Goal: Task Accomplishment & Management: Complete application form

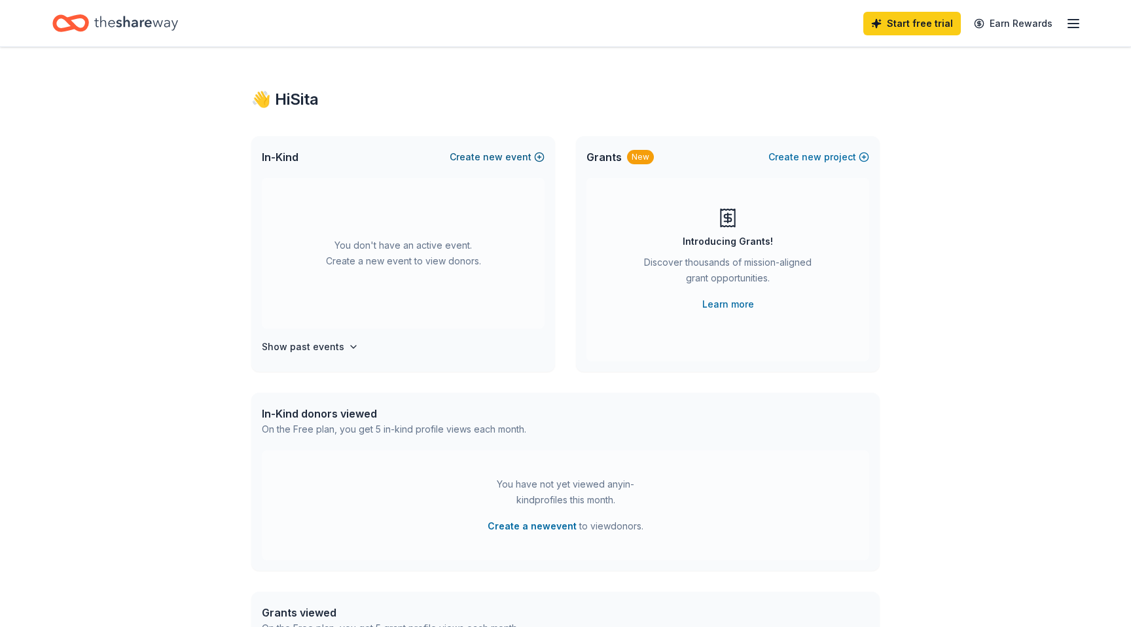
click at [501, 160] on span "new" at bounding box center [493, 157] width 20 height 16
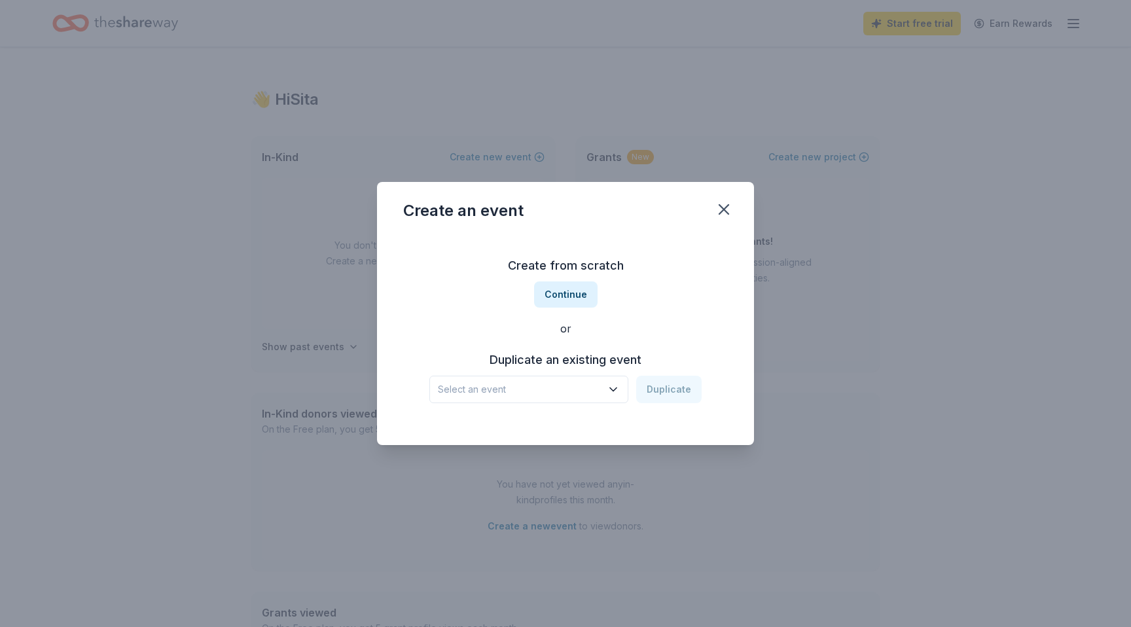
click at [529, 391] on span "Select an event" at bounding box center [520, 390] width 164 height 16
click at [573, 288] on button "Continue" at bounding box center [565, 294] width 63 height 26
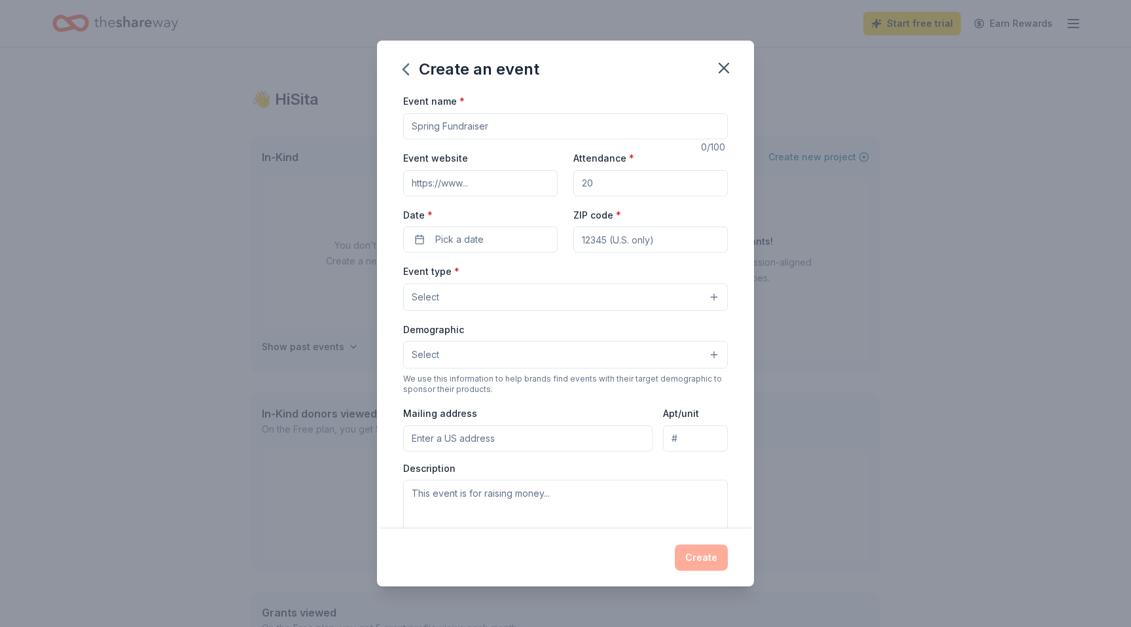
click at [535, 126] on input "Event name *" at bounding box center [565, 126] width 325 height 26
type input "Thanksgiving Turkey Drive"
type input "50"
click at [444, 237] on span "Pick a date" at bounding box center [459, 240] width 48 height 16
click at [550, 272] on button "Go to next month" at bounding box center [551, 274] width 18 height 18
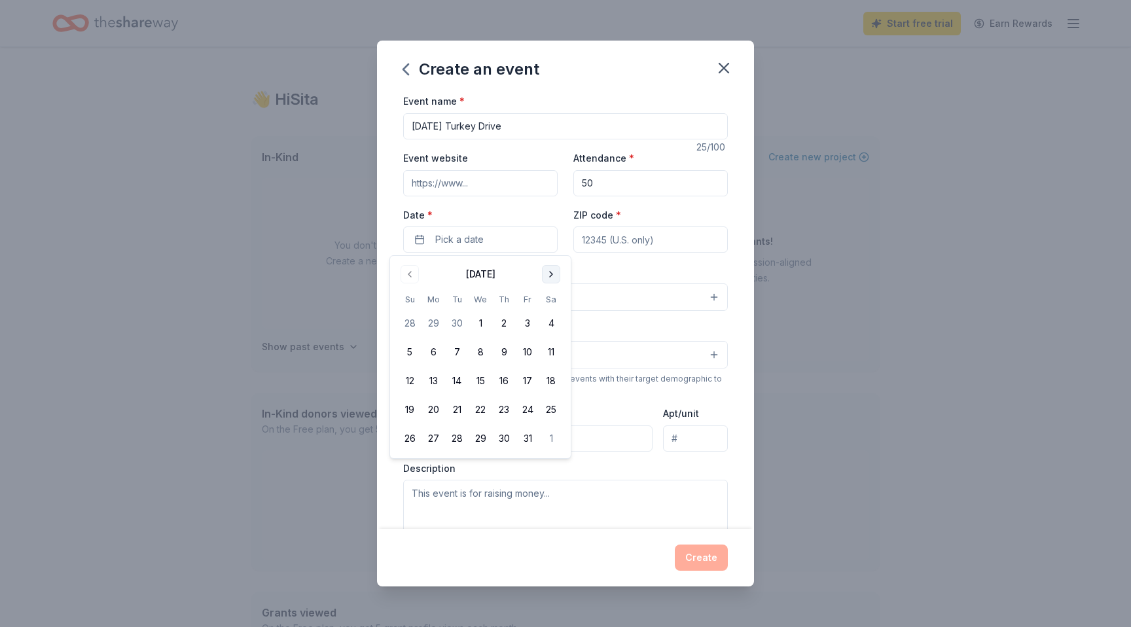
click at [550, 272] on button "Go to next month" at bounding box center [551, 274] width 18 height 18
click at [413, 433] on button "23" at bounding box center [410, 439] width 24 height 24
click at [406, 435] on button "23" at bounding box center [410, 439] width 24 height 24
click at [664, 244] on input "ZIP code *" at bounding box center [650, 239] width 154 height 26
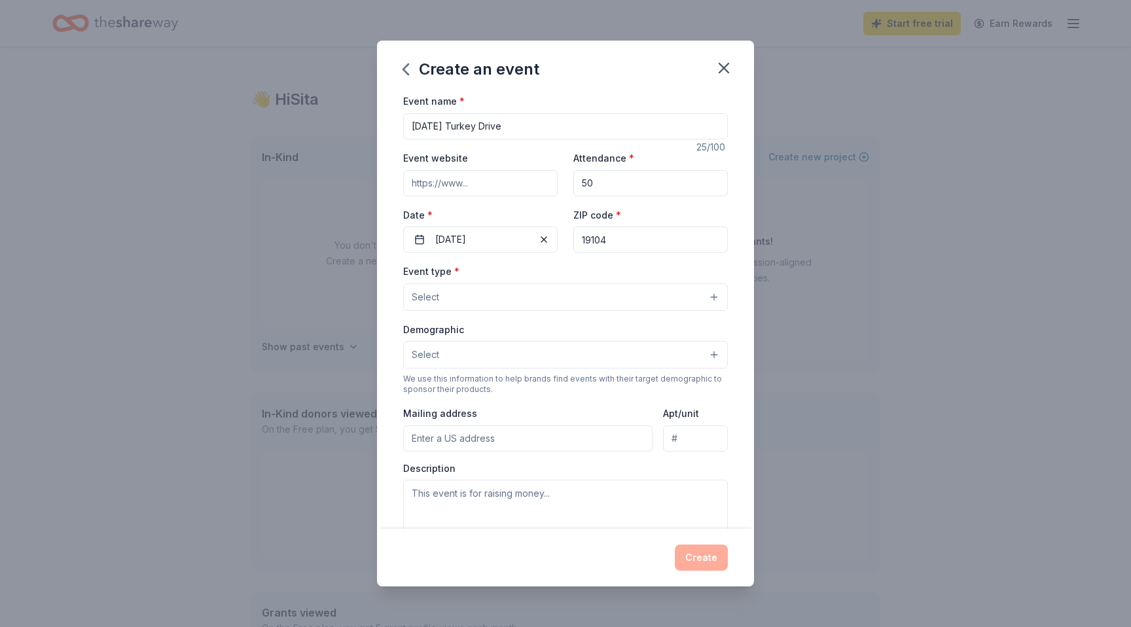
type input "19104"
click at [578, 294] on button "Select" at bounding box center [565, 296] width 325 height 27
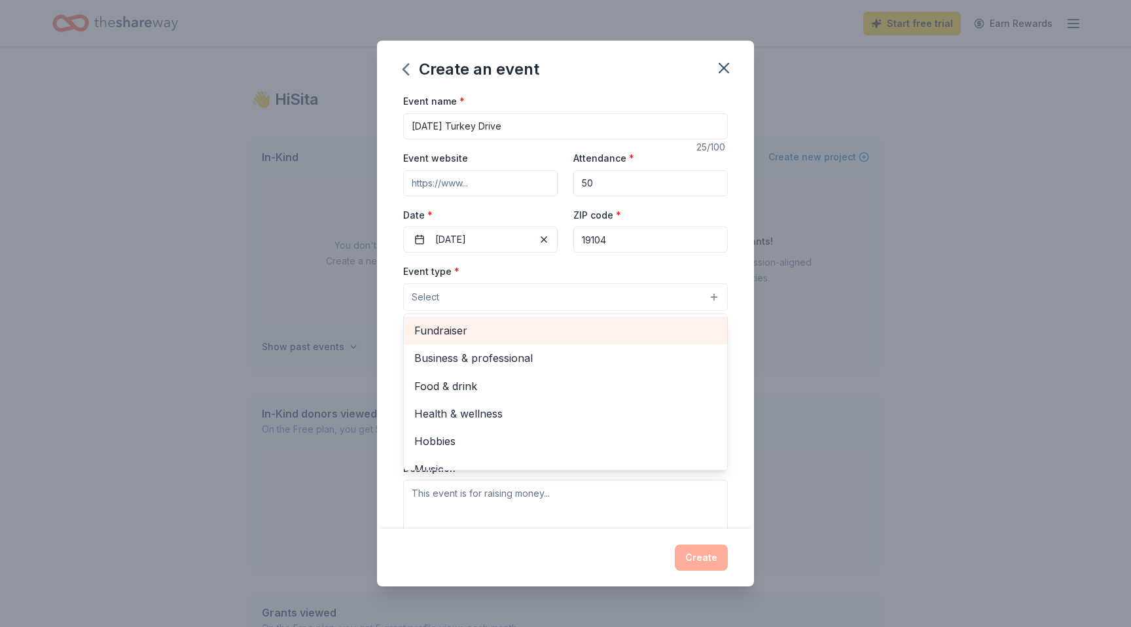
click at [445, 332] on span "Fundraiser" at bounding box center [565, 330] width 302 height 17
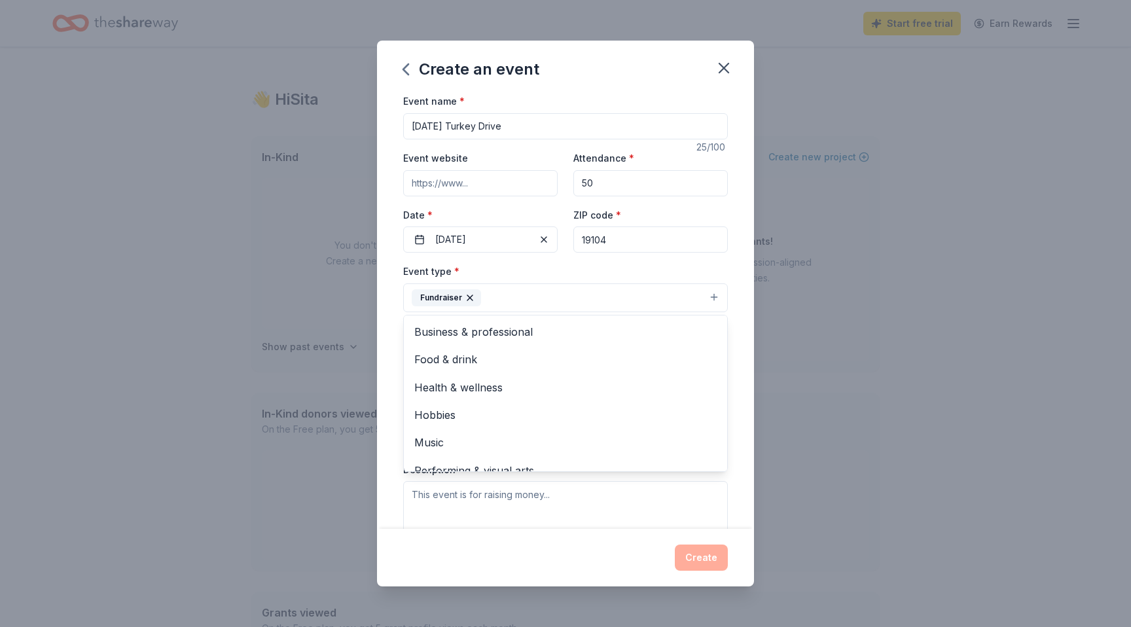
click at [878, 287] on div "Create an event Event name * Thanksgiving Turkey Drive 25 /100 Event website At…" at bounding box center [565, 313] width 1131 height 627
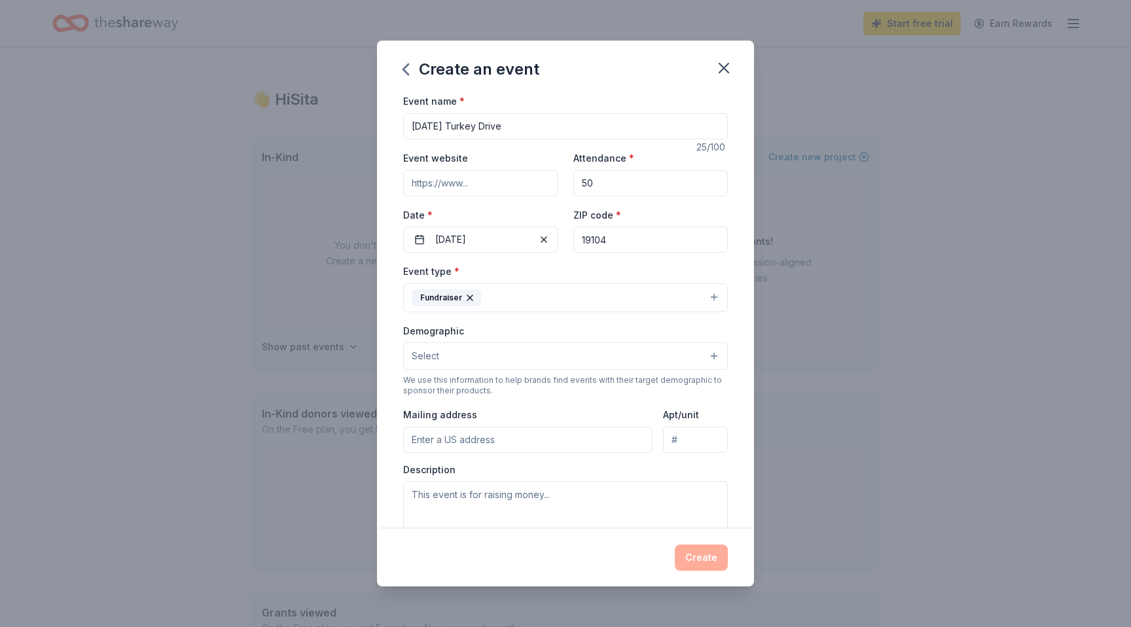
click at [688, 357] on button "Select" at bounding box center [565, 355] width 325 height 27
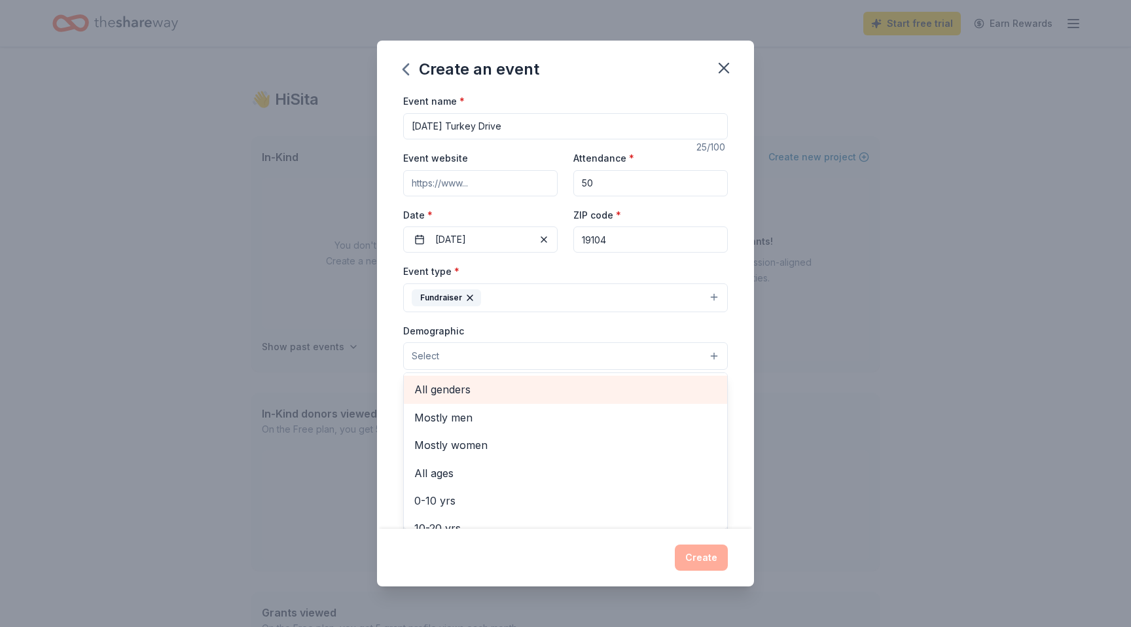
click at [453, 394] on span "All genders" at bounding box center [565, 389] width 302 height 17
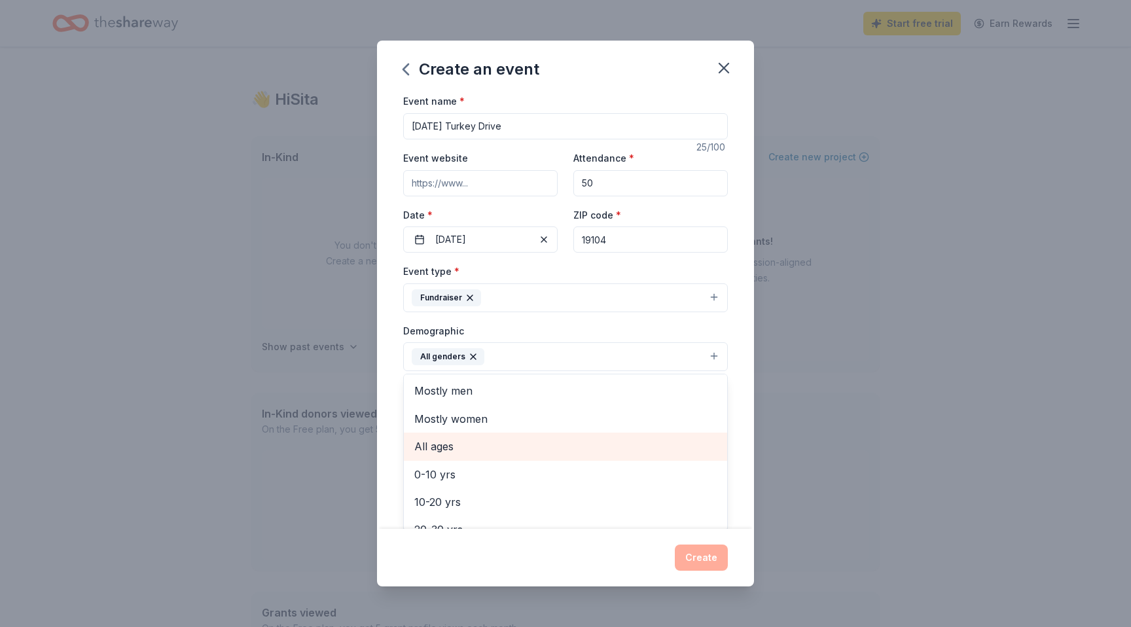
click at [438, 445] on span "All ages" at bounding box center [565, 446] width 302 height 17
click at [786, 437] on div "Create an event Event name * Thanksgiving Turkey Drive 25 /100 Event website At…" at bounding box center [565, 313] width 1131 height 627
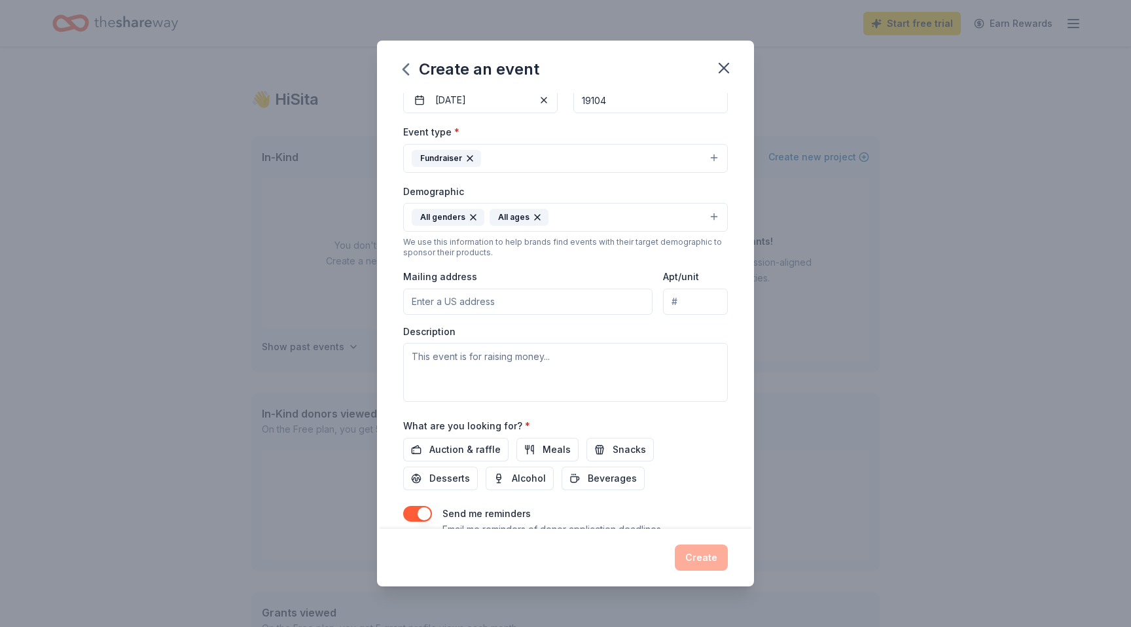
scroll to position [192, 0]
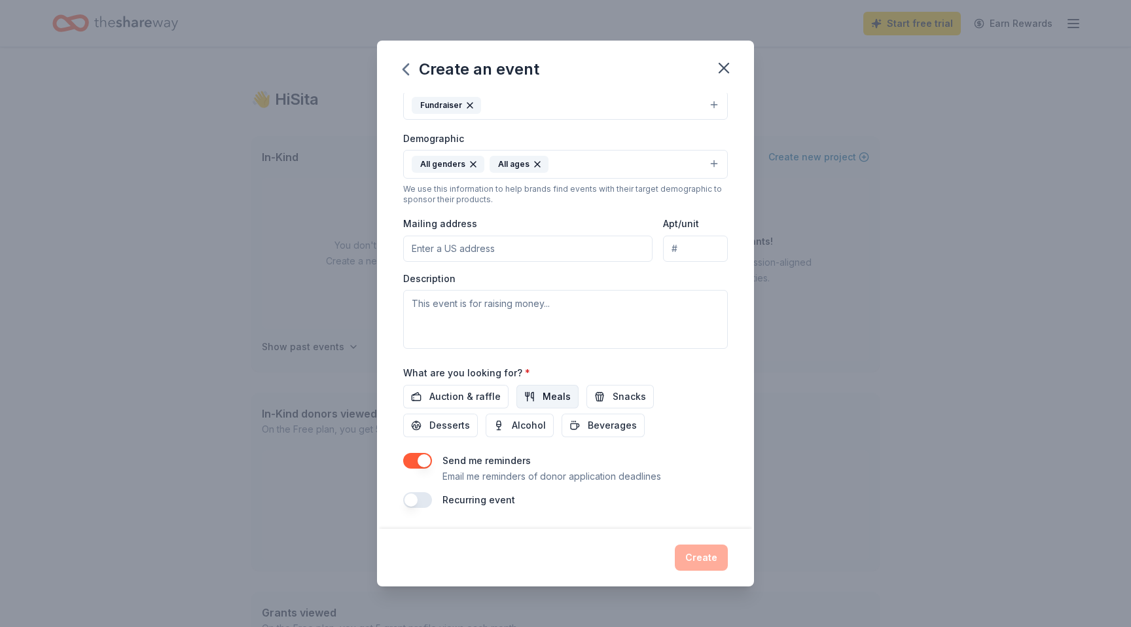
click at [545, 391] on span "Meals" at bounding box center [557, 397] width 28 height 16
click at [620, 399] on span "Snacks" at bounding box center [629, 397] width 33 height 16
click at [470, 418] on span "Desserts" at bounding box center [449, 426] width 41 height 16
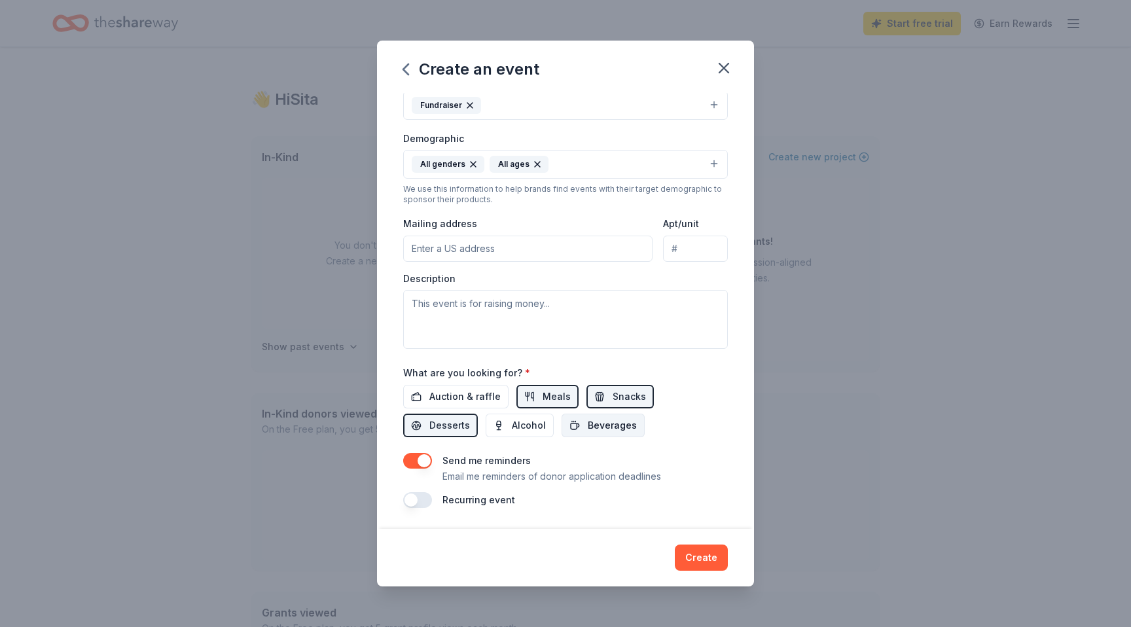
click at [588, 419] on span "Beverages" at bounding box center [612, 426] width 49 height 16
click at [512, 428] on span "Alcohol" at bounding box center [529, 426] width 34 height 16
click at [461, 398] on span "Auction & raffle" at bounding box center [464, 397] width 71 height 16
click at [505, 248] on input "Mailing address" at bounding box center [527, 249] width 249 height 26
click at [823, 382] on div "Create an event Event name * Thanksgiving Turkey Drive 25 /100 Event website At…" at bounding box center [565, 313] width 1131 height 627
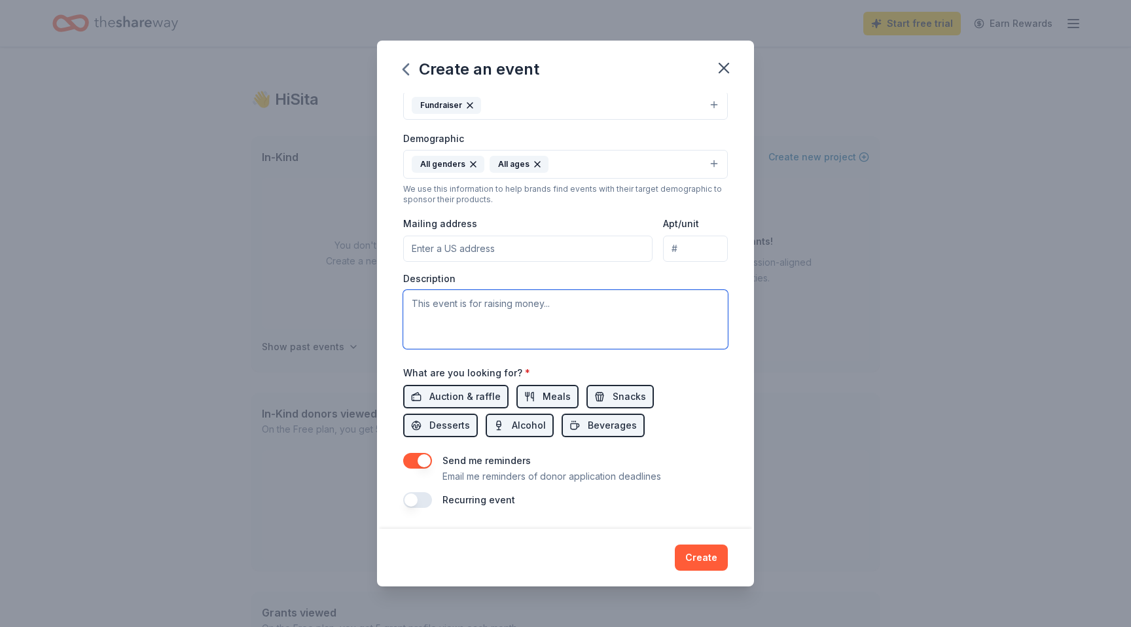
click at [522, 340] on textarea at bounding box center [565, 319] width 325 height 59
click at [424, 499] on button "button" at bounding box center [417, 500] width 29 height 16
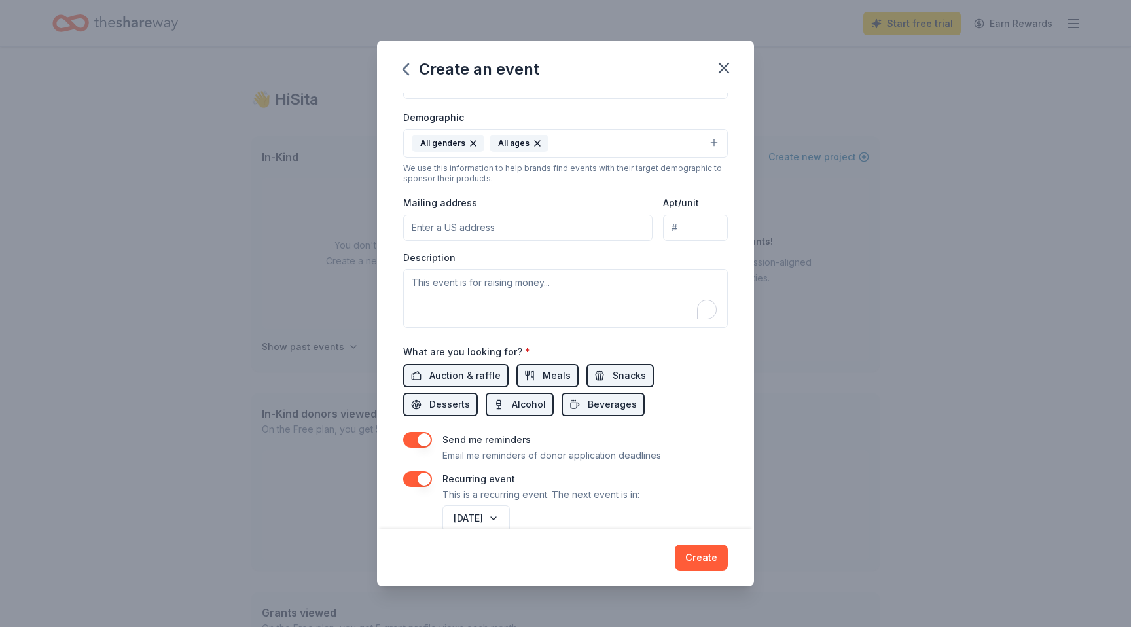
scroll to position [240, 0]
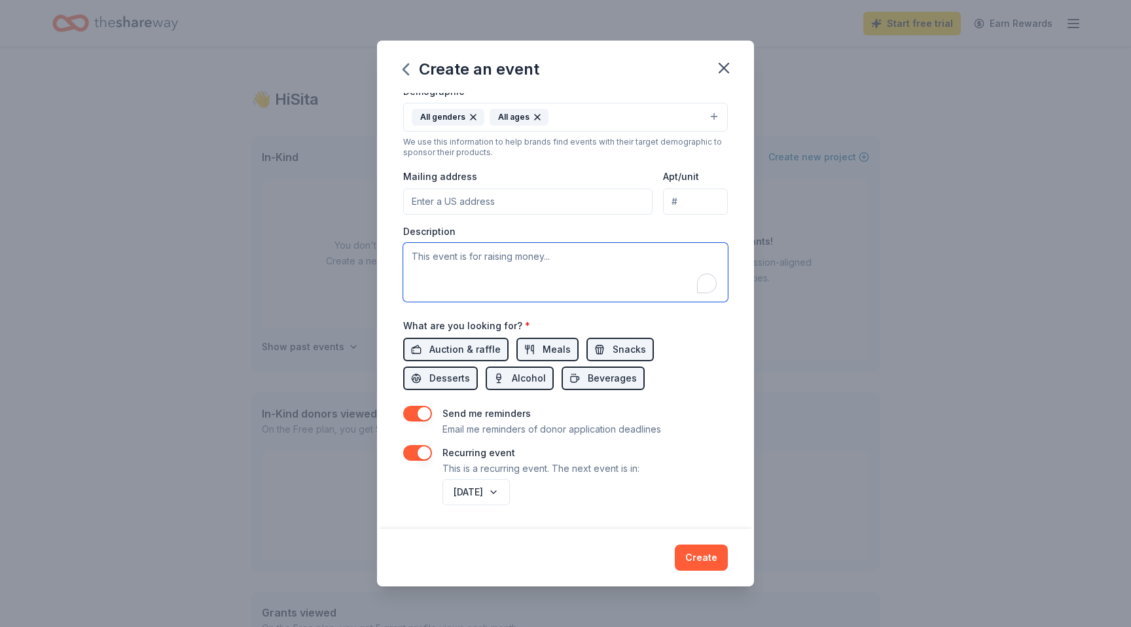
click at [618, 276] on textarea "To enrich screen reader interactions, please activate Accessibility in Grammarl…" at bounding box center [565, 272] width 325 height 59
type textarea "This event is raising donations for our first annual Thanksgiving Turkey Drive.…"
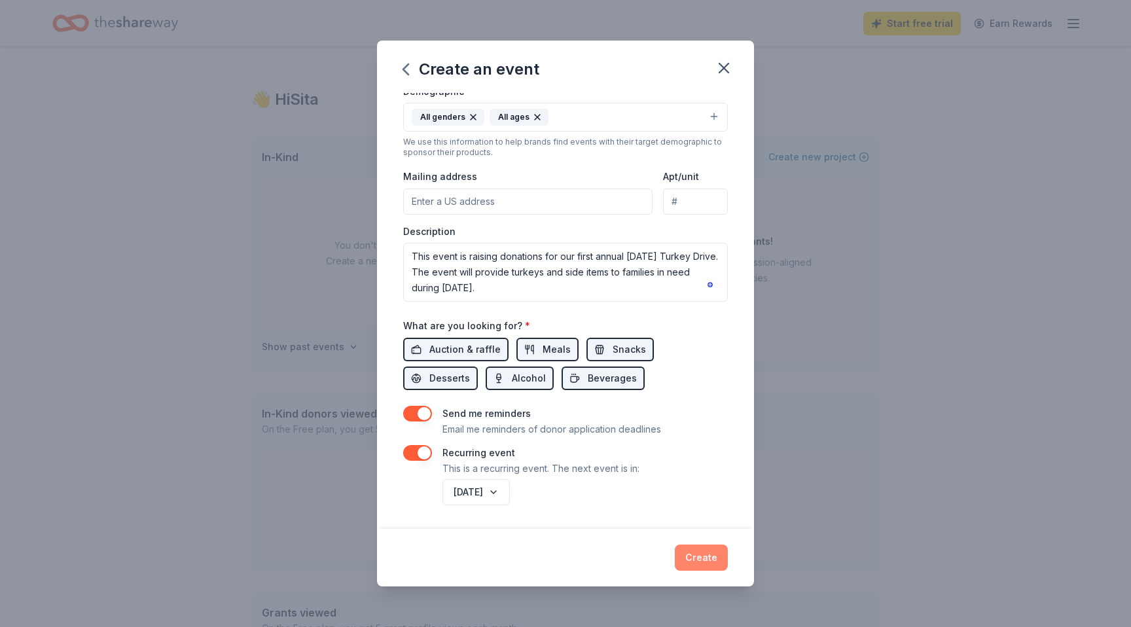
click at [699, 557] on button "Create" at bounding box center [701, 557] width 53 height 26
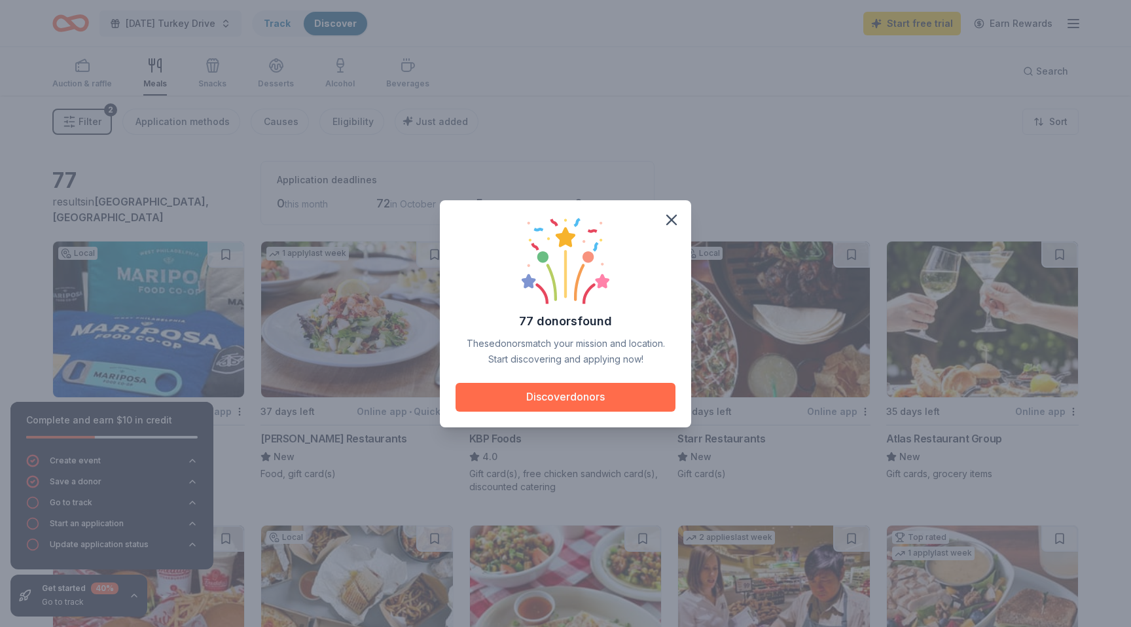
click at [565, 396] on button "Discover donors" at bounding box center [565, 397] width 220 height 29
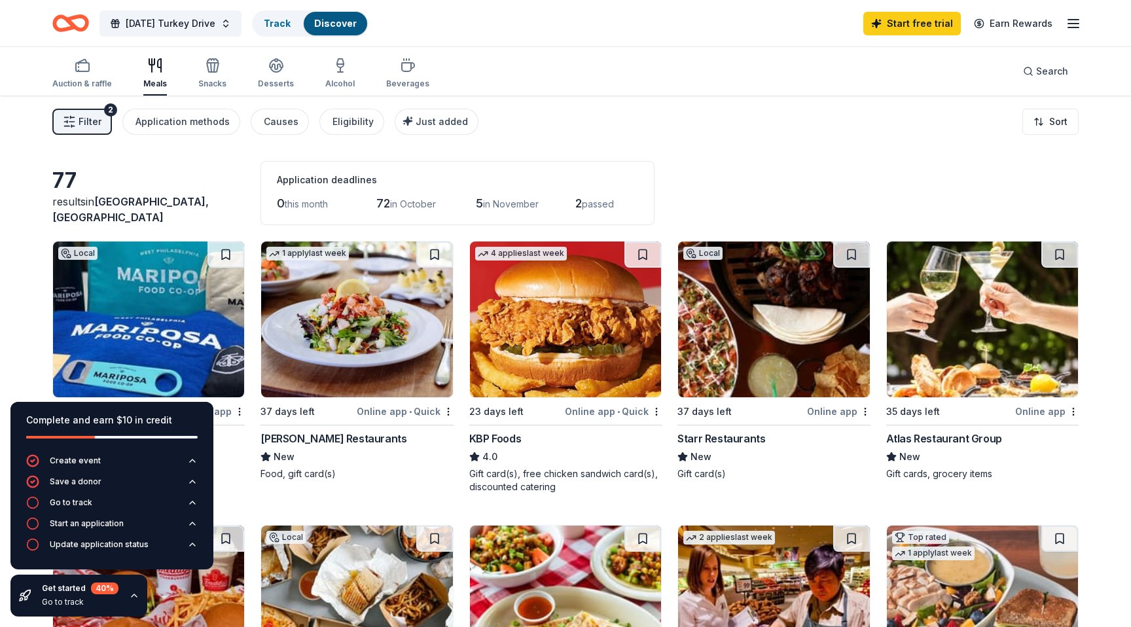
click at [134, 595] on icon "button" at bounding box center [134, 595] width 10 height 10
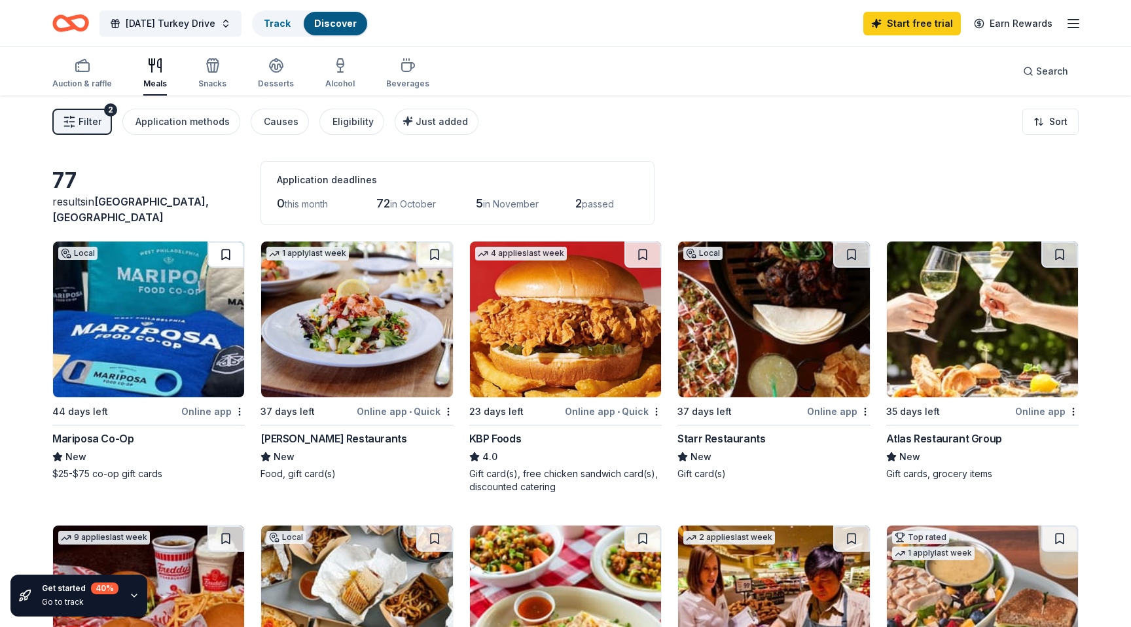
click at [230, 256] on button at bounding box center [225, 254] width 37 height 26
click at [378, 414] on div "Online app • Quick" at bounding box center [405, 411] width 97 height 16
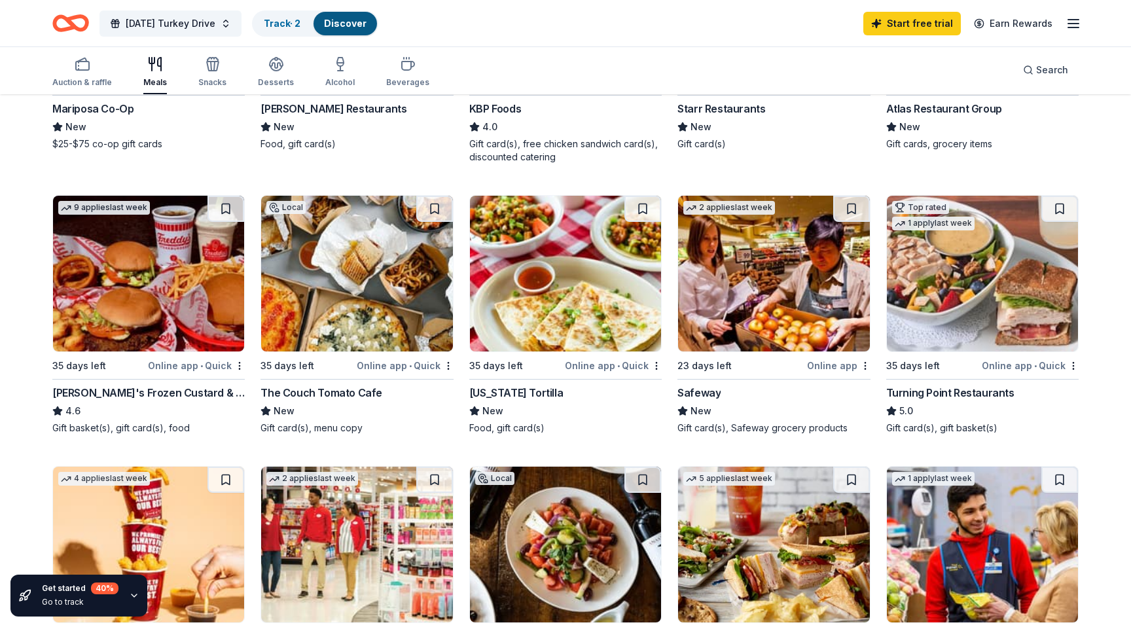
scroll to position [337, 0]
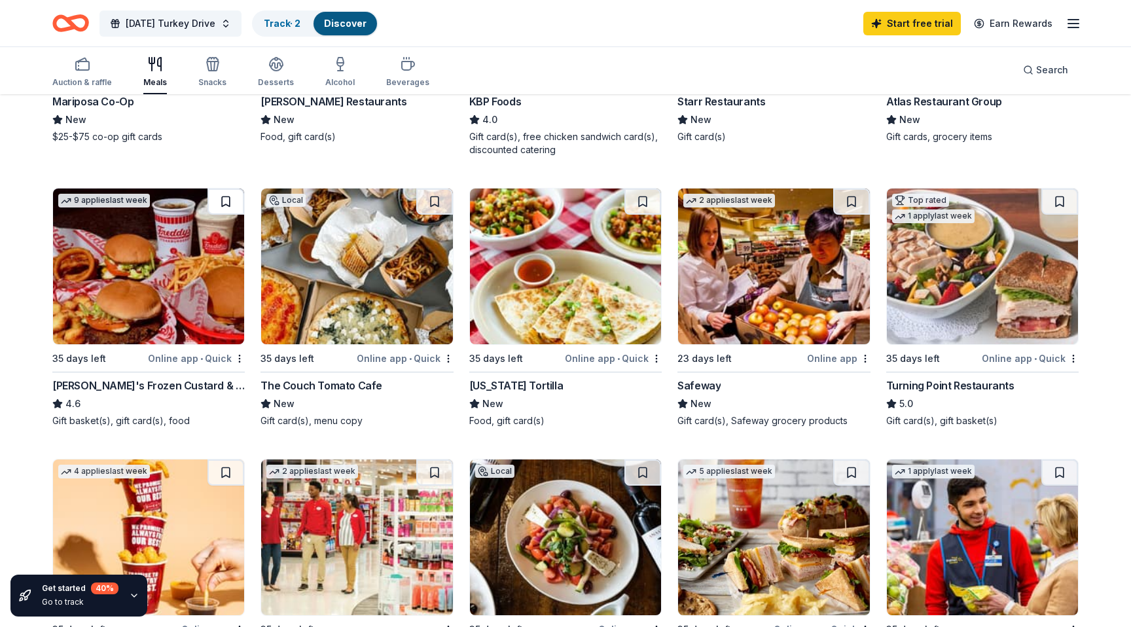
click at [223, 204] on button at bounding box center [225, 201] width 37 height 26
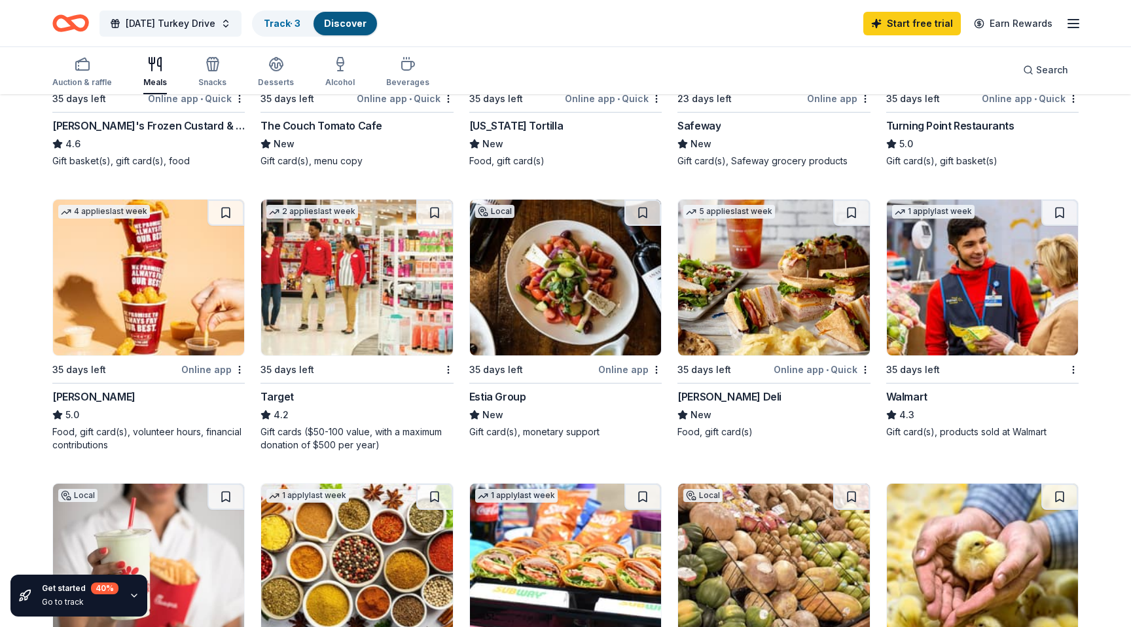
scroll to position [597, 0]
click at [434, 215] on button at bounding box center [434, 212] width 37 height 26
click at [1059, 216] on button at bounding box center [1059, 212] width 37 height 26
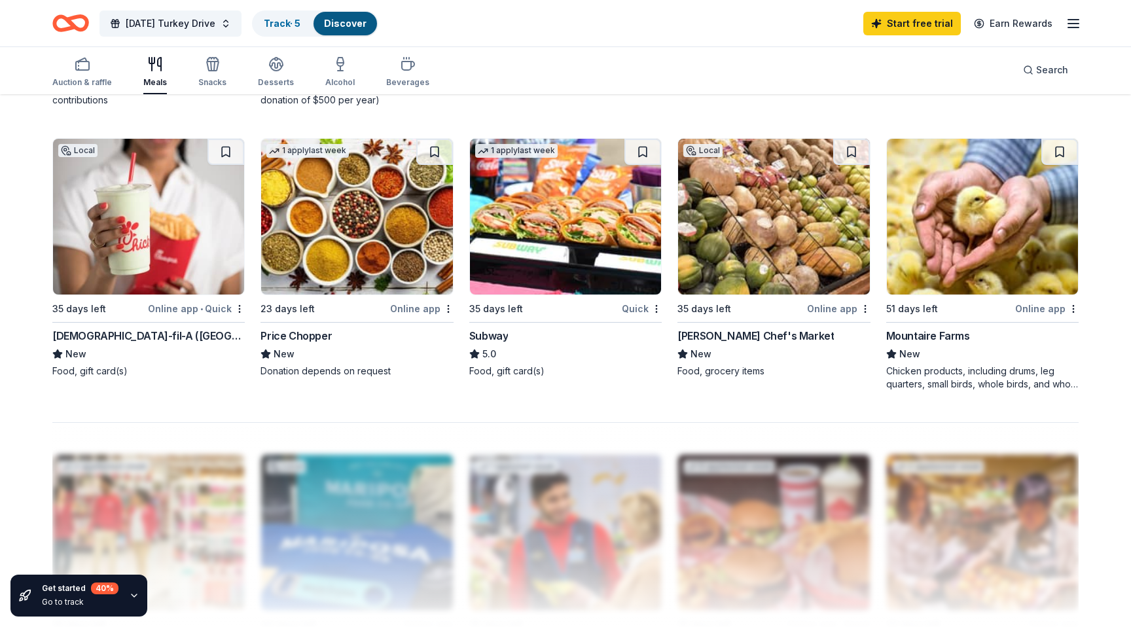
scroll to position [915, 0]
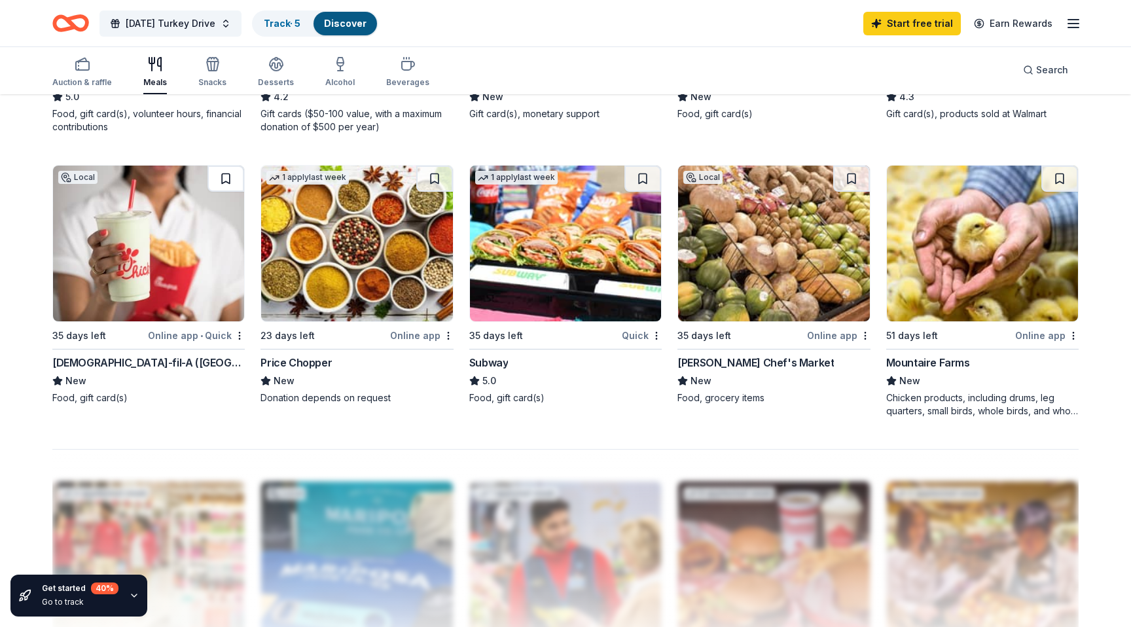
click at [222, 182] on button at bounding box center [225, 179] width 37 height 26
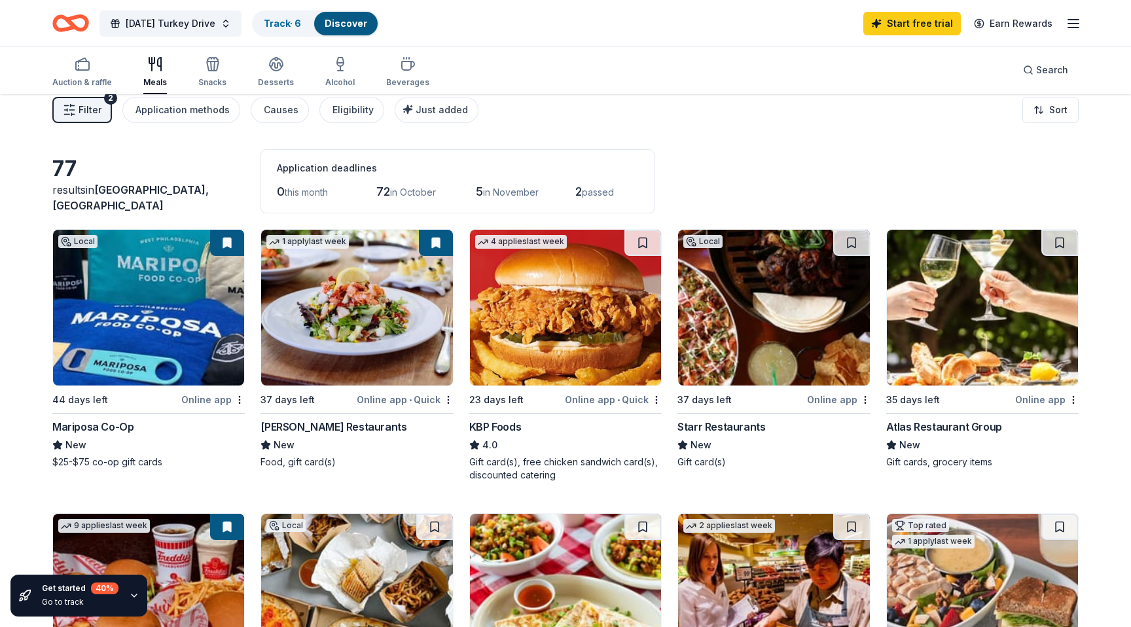
scroll to position [0, 0]
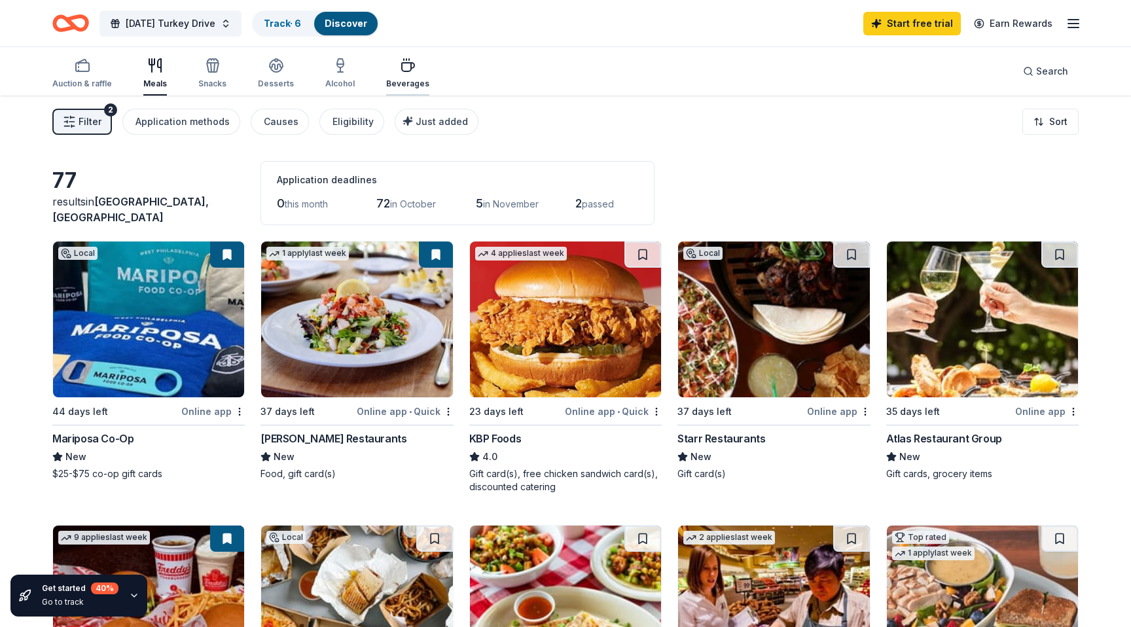
click at [397, 75] on div "Beverages" at bounding box center [407, 73] width 43 height 31
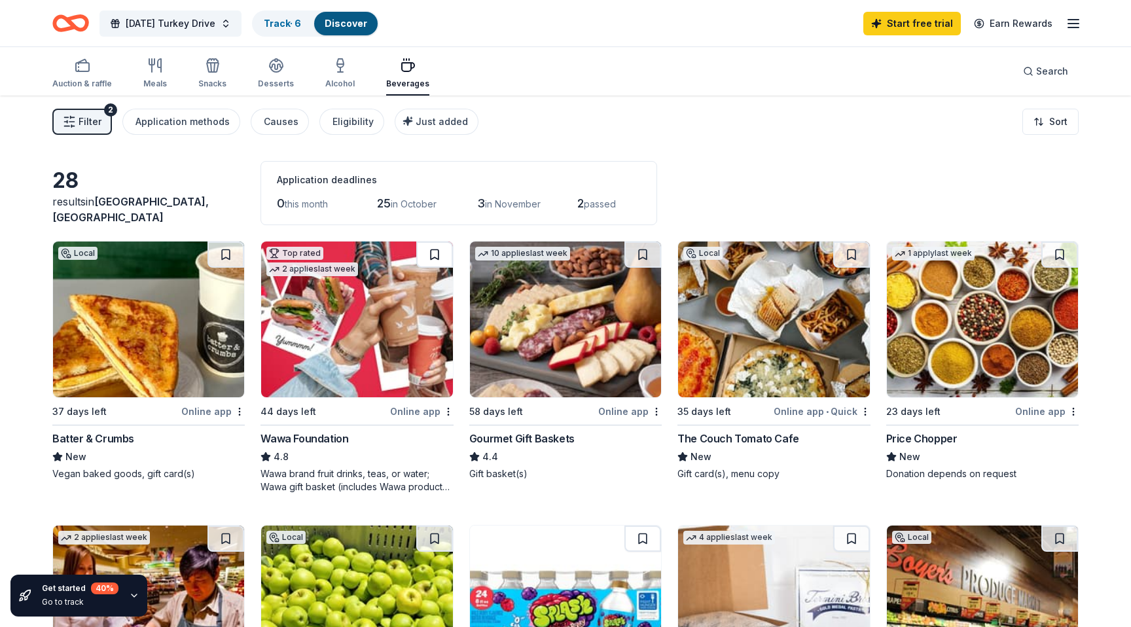
click at [433, 257] on button at bounding box center [434, 254] width 37 height 26
click at [643, 256] on button at bounding box center [642, 254] width 37 height 26
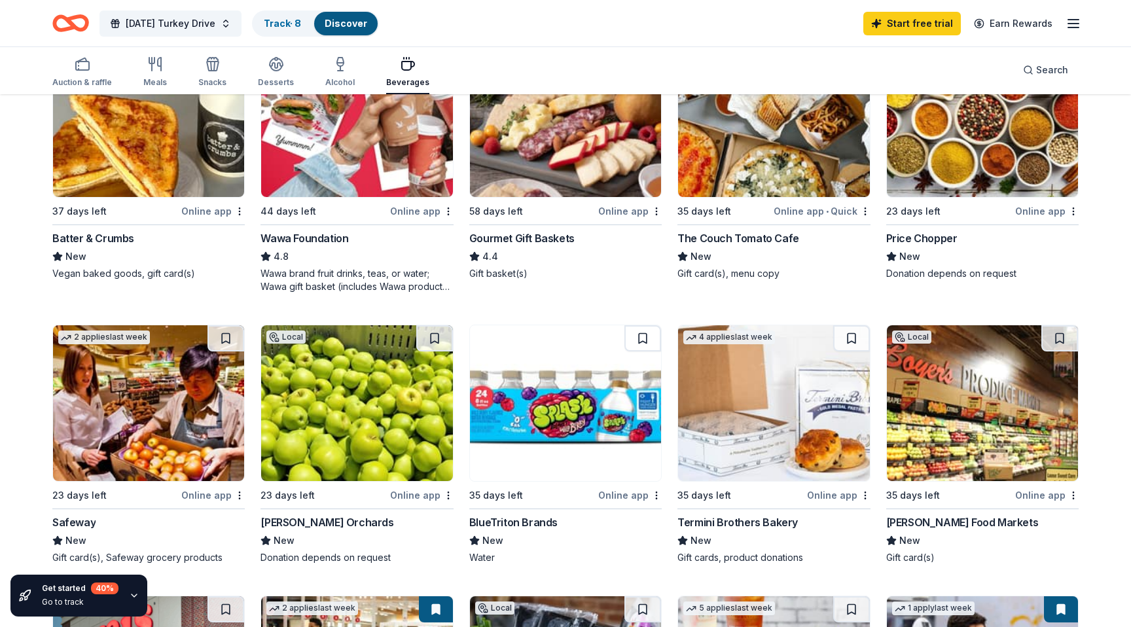
scroll to position [202, 0]
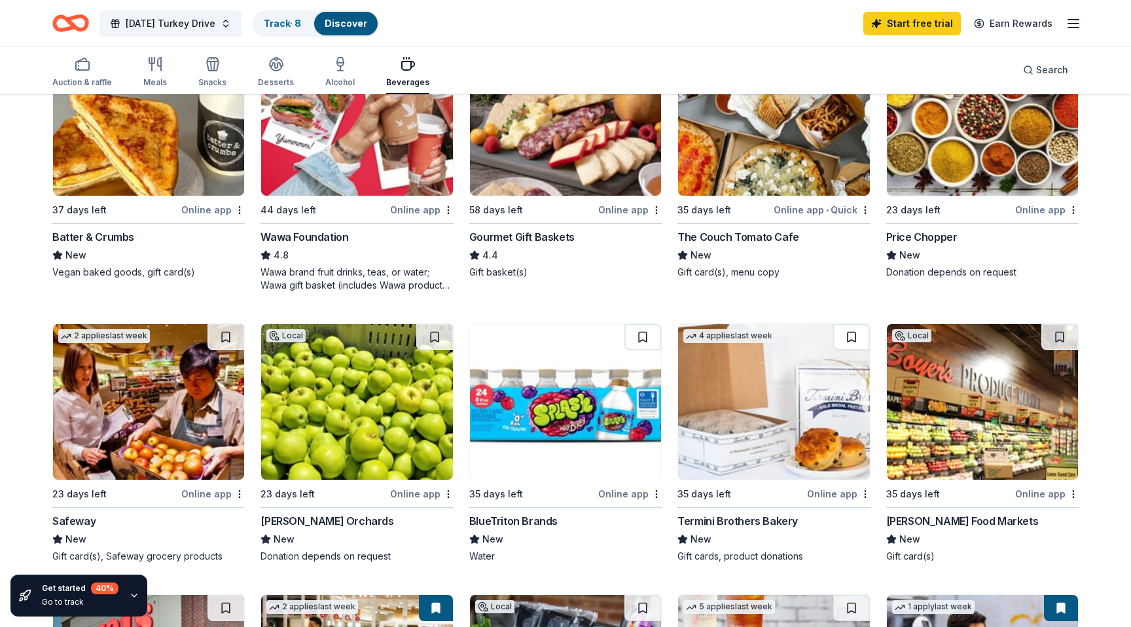
click at [849, 338] on button at bounding box center [851, 337] width 37 height 26
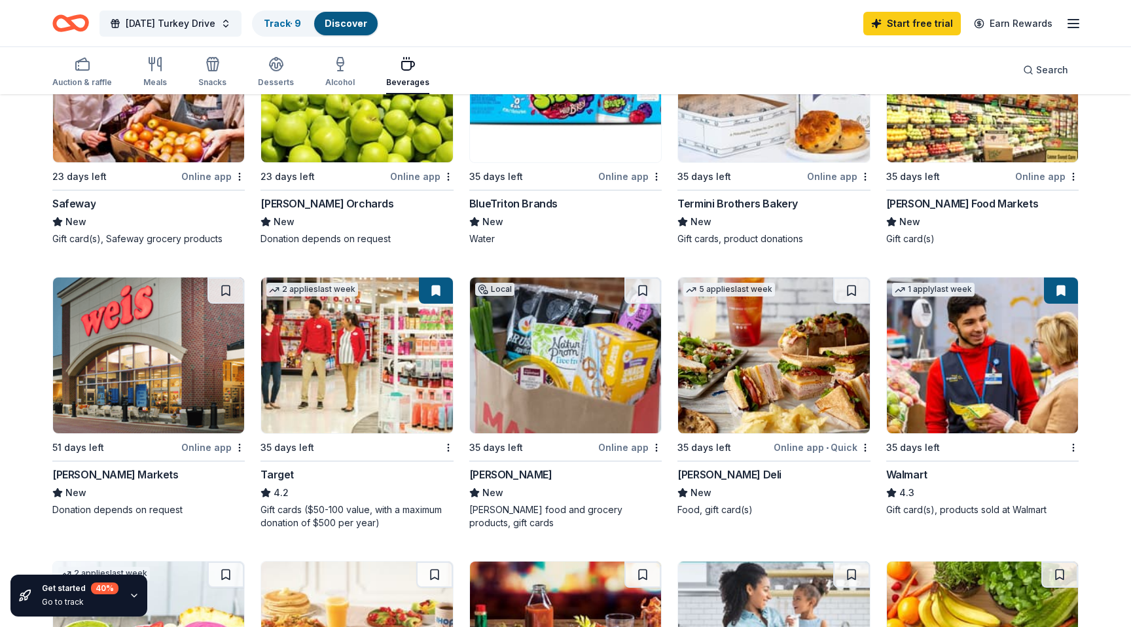
scroll to position [524, 0]
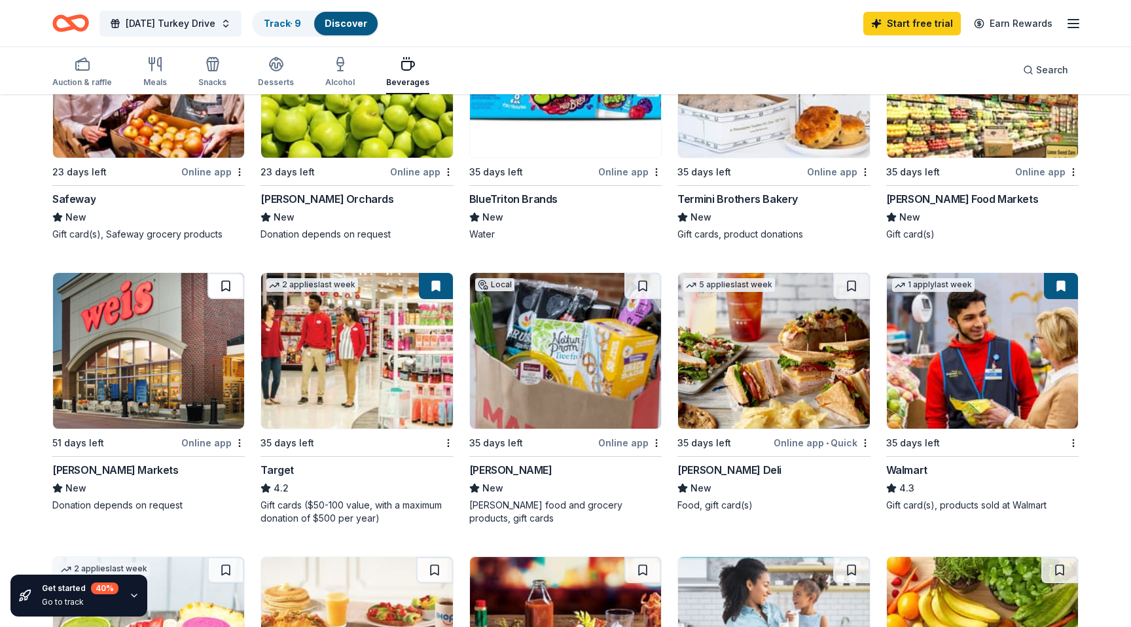
click at [223, 288] on button at bounding box center [225, 286] width 37 height 26
click at [641, 289] on button at bounding box center [642, 286] width 37 height 26
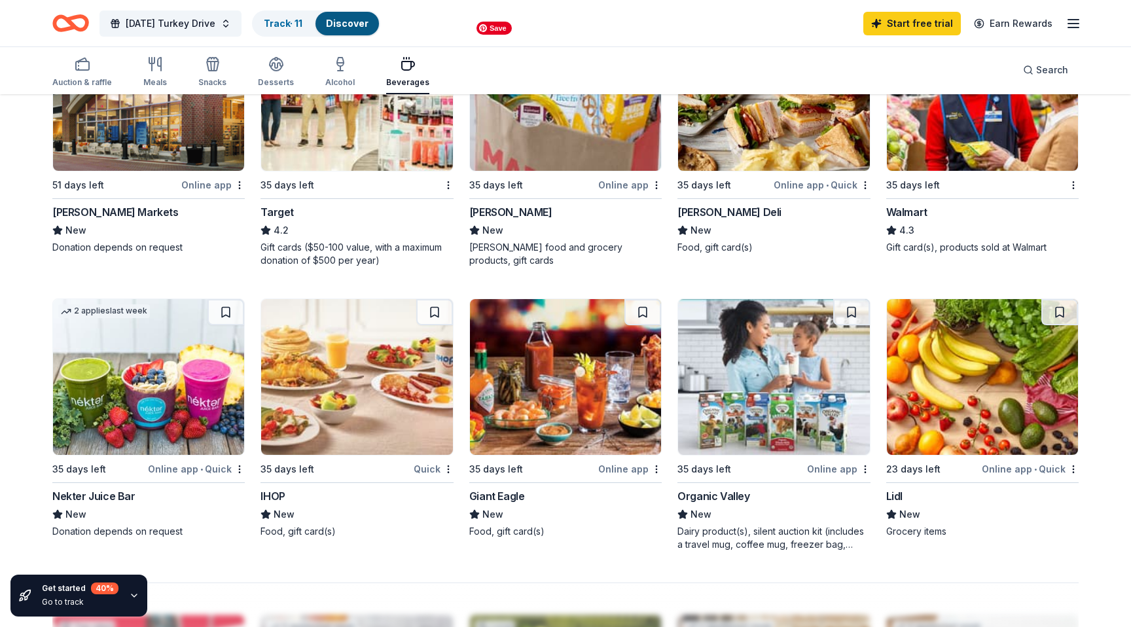
scroll to position [785, 0]
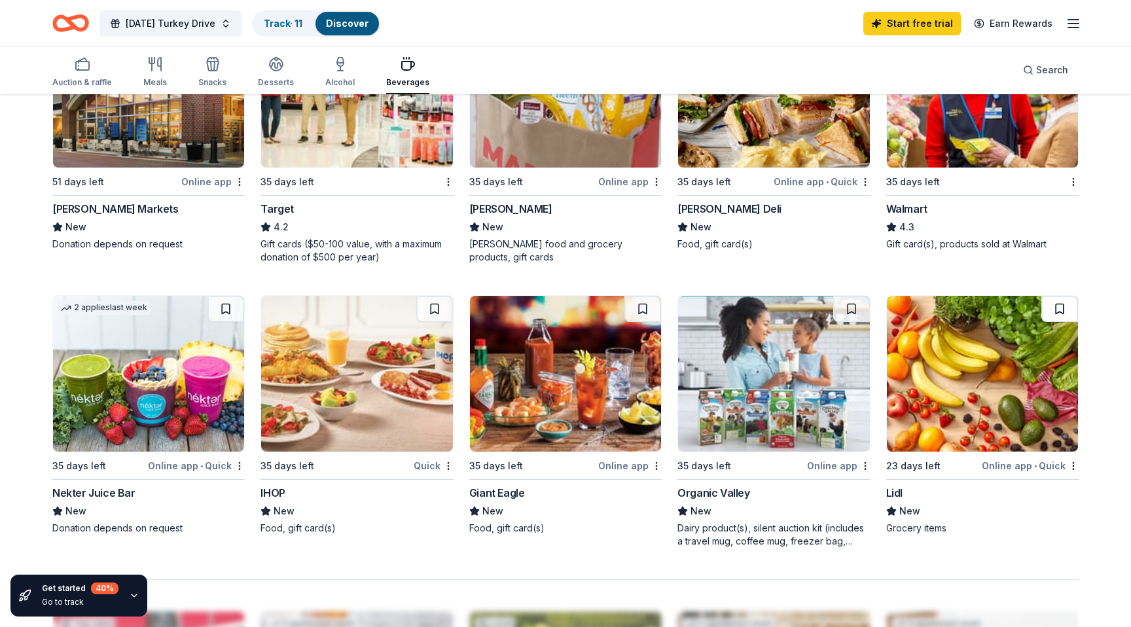
click at [1060, 311] on button at bounding box center [1059, 309] width 37 height 26
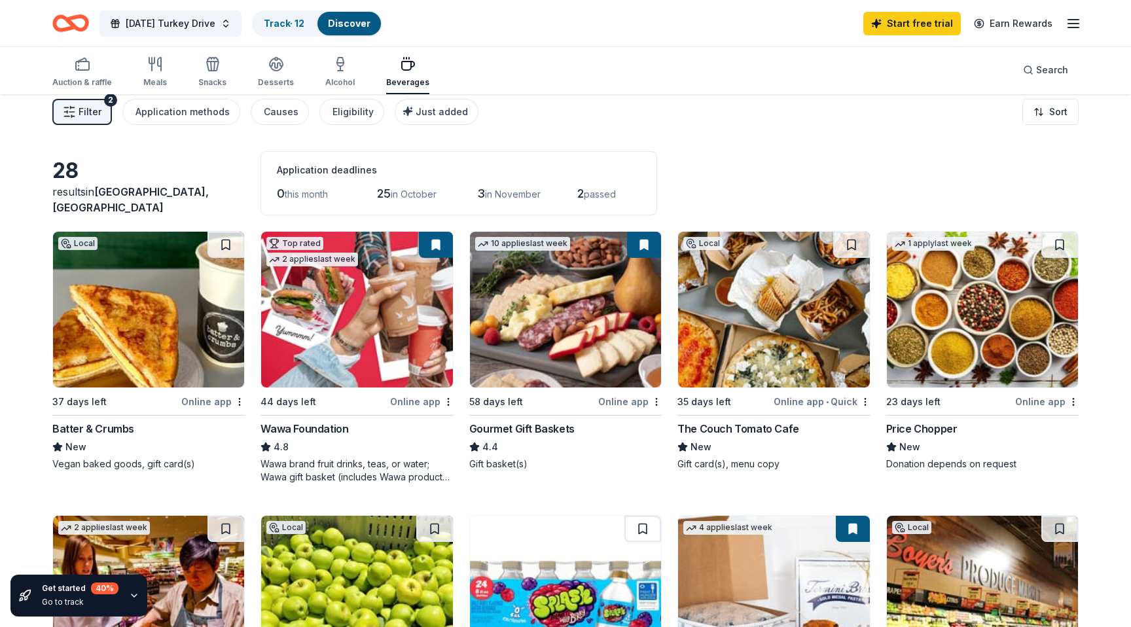
scroll to position [0, 0]
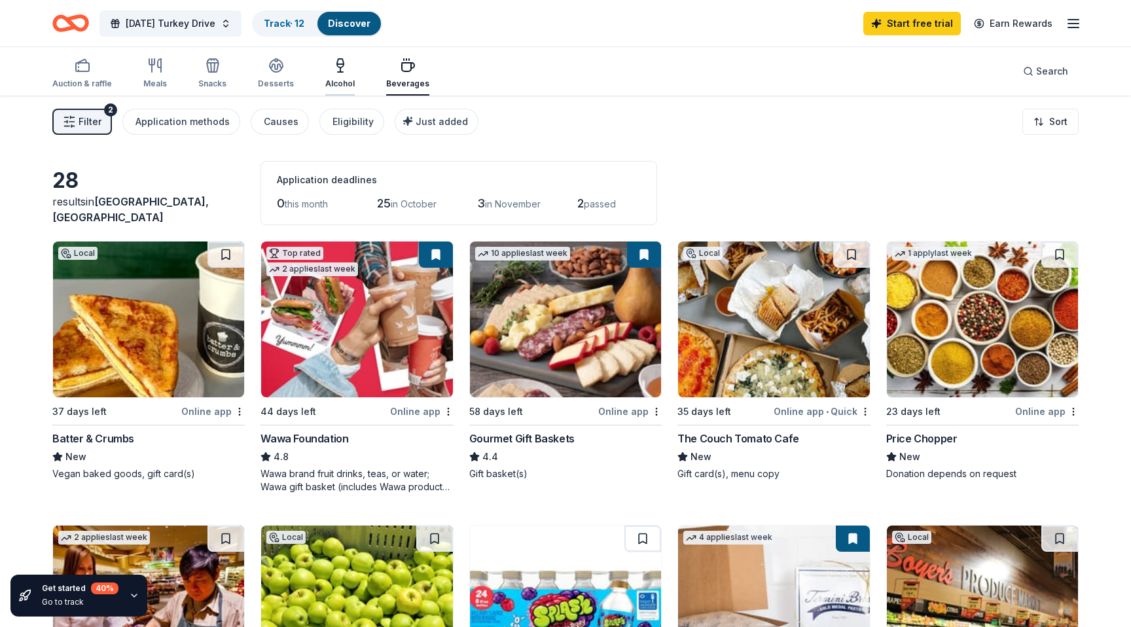
click at [327, 69] on div "button" at bounding box center [339, 66] width 29 height 16
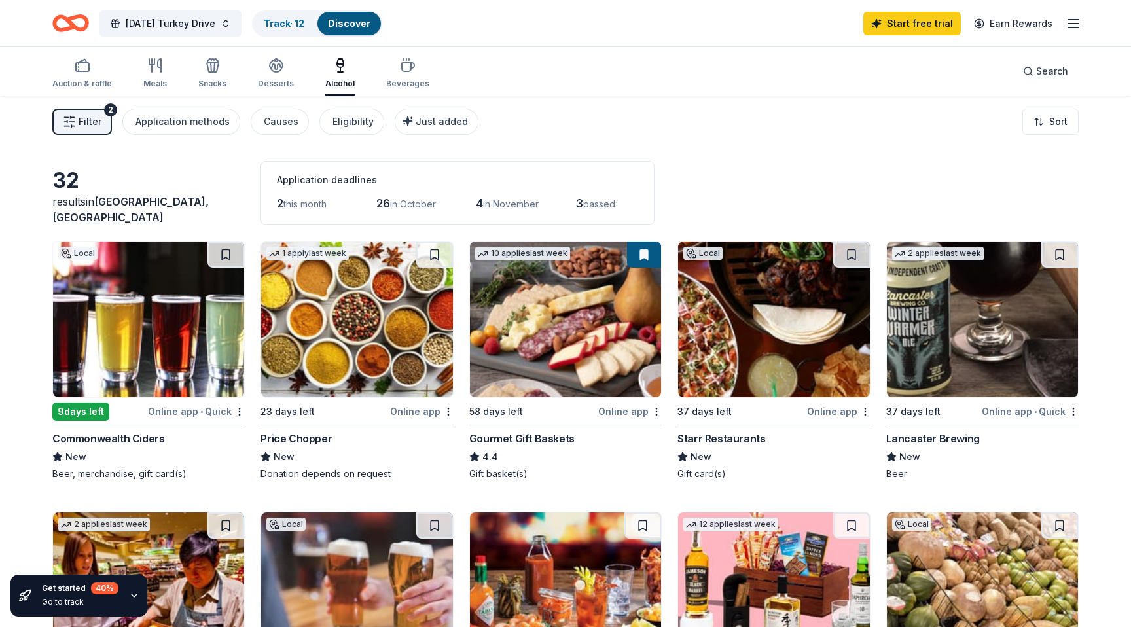
click at [643, 259] on button at bounding box center [644, 254] width 34 height 26
click at [643, 256] on button at bounding box center [644, 254] width 34 height 26
click at [643, 253] on button at bounding box center [644, 254] width 34 height 26
click at [644, 258] on button at bounding box center [644, 254] width 34 height 26
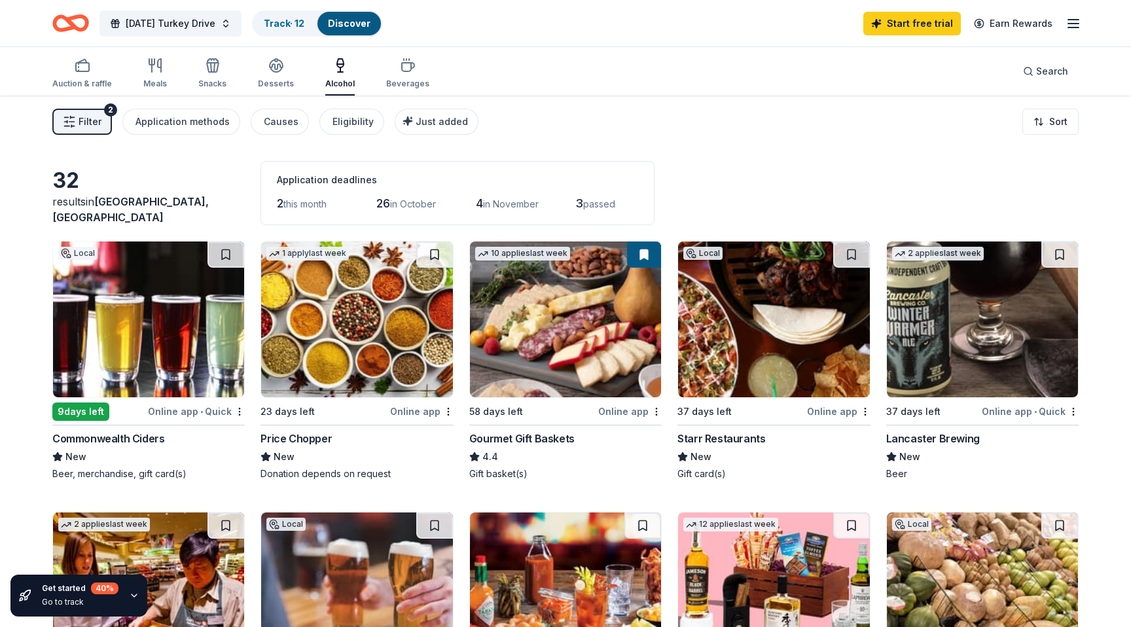
click at [644, 258] on button at bounding box center [644, 254] width 34 height 26
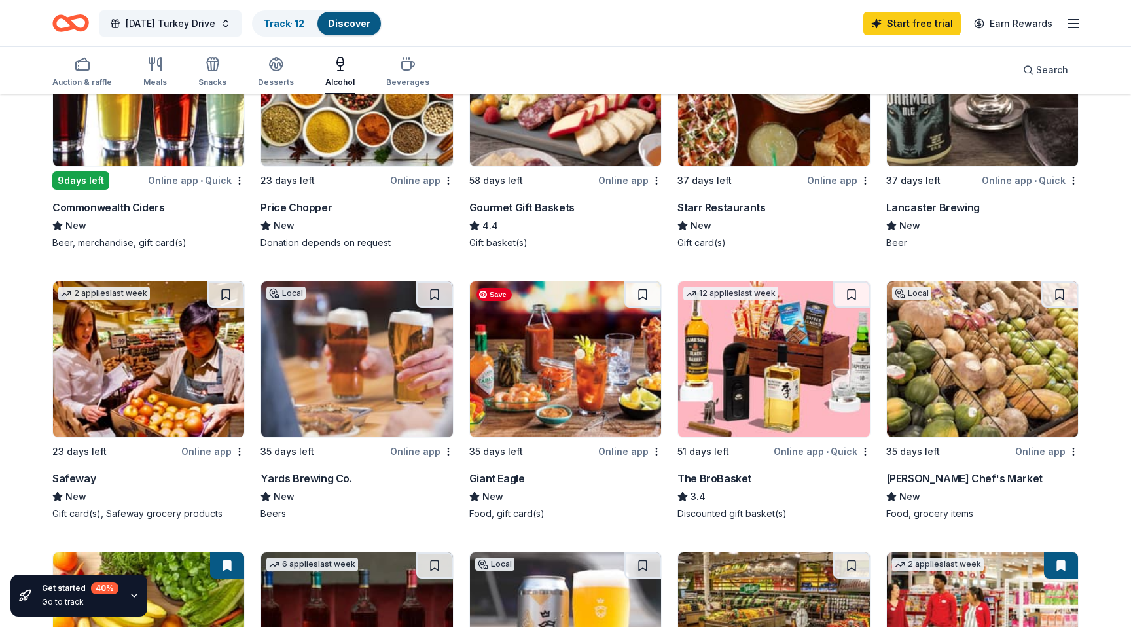
scroll to position [248, 0]
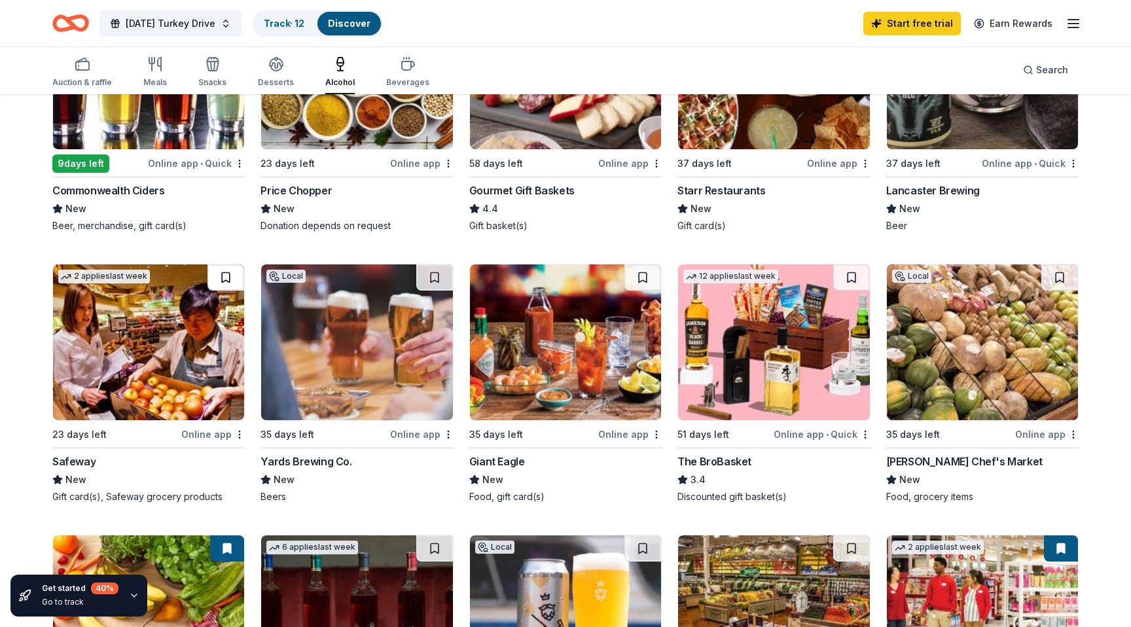
click at [229, 282] on button at bounding box center [225, 277] width 37 height 26
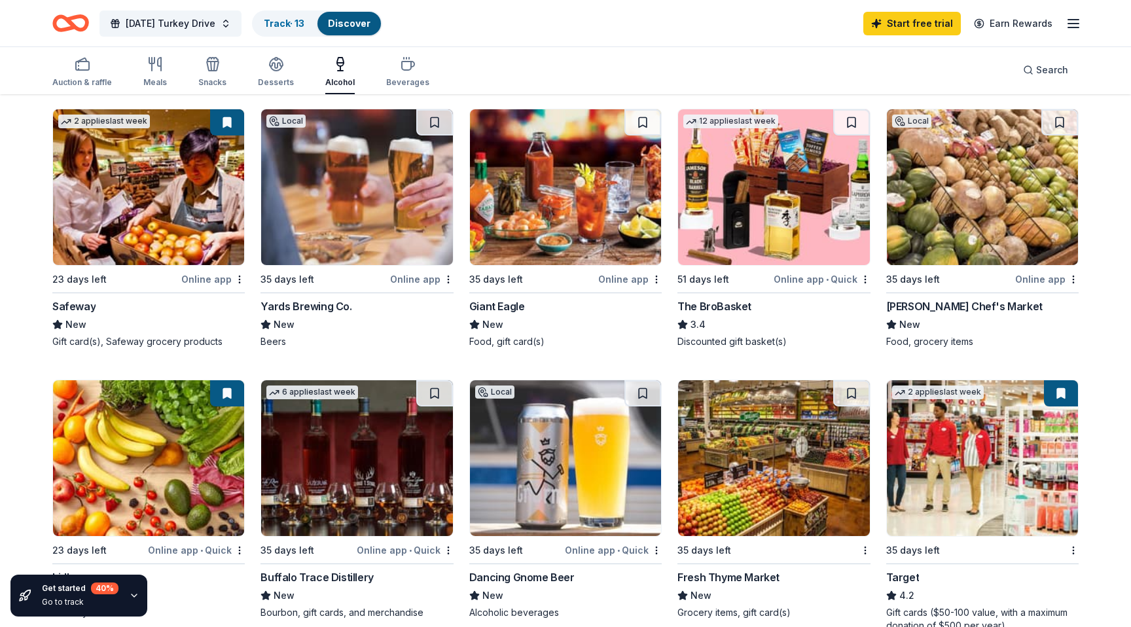
scroll to position [0, 0]
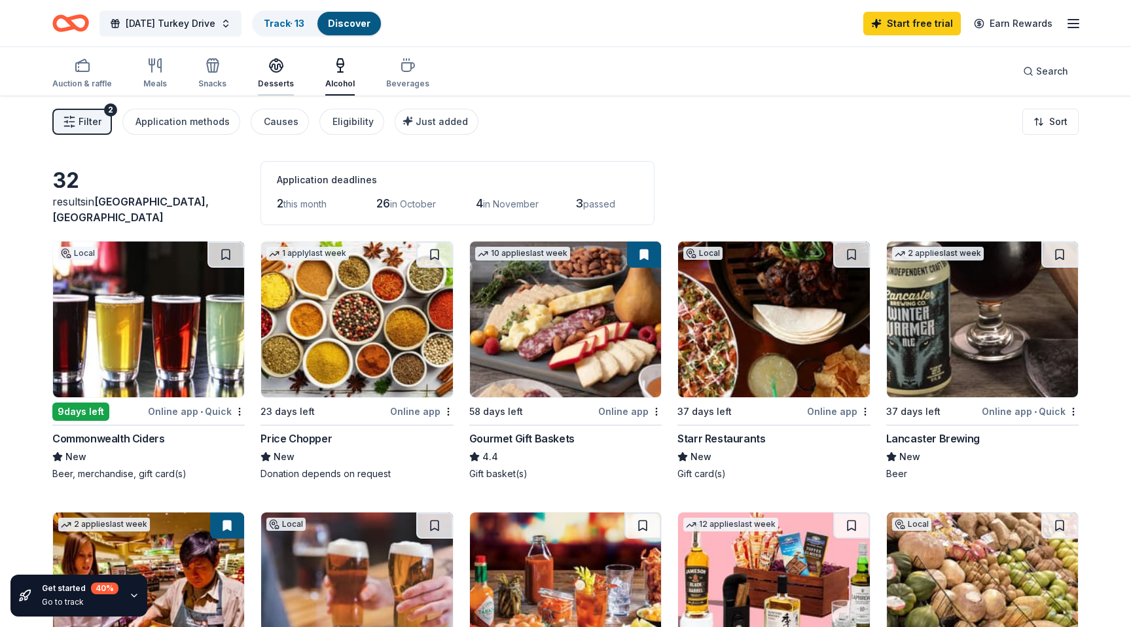
click at [289, 84] on div "Desserts" at bounding box center [276, 84] width 36 height 10
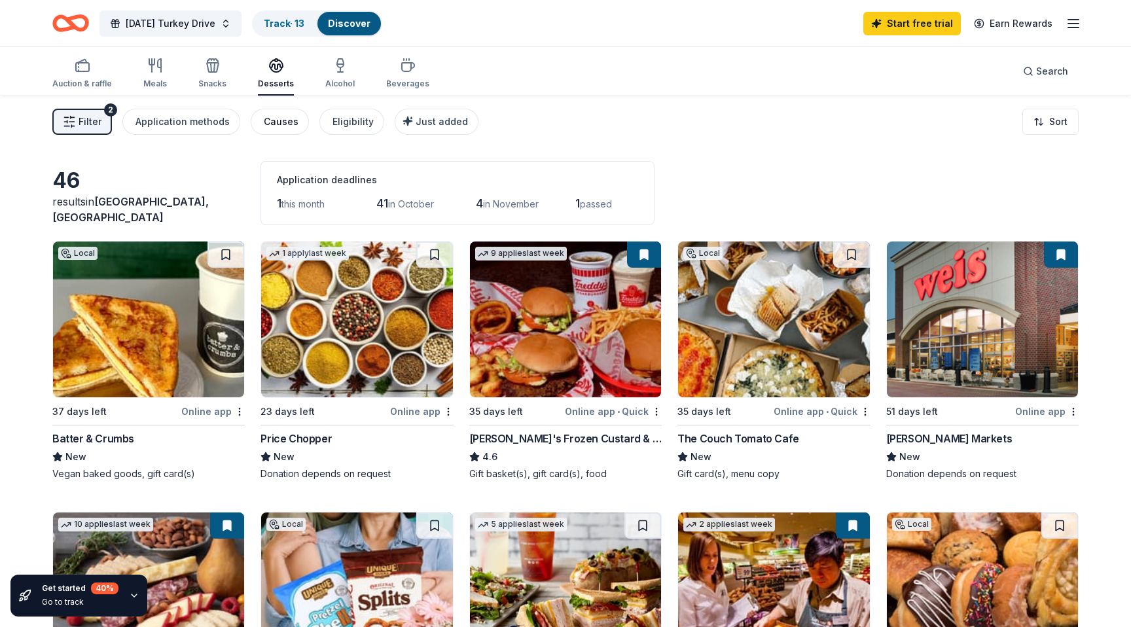
click at [279, 127] on div "Causes" at bounding box center [281, 122] width 35 height 16
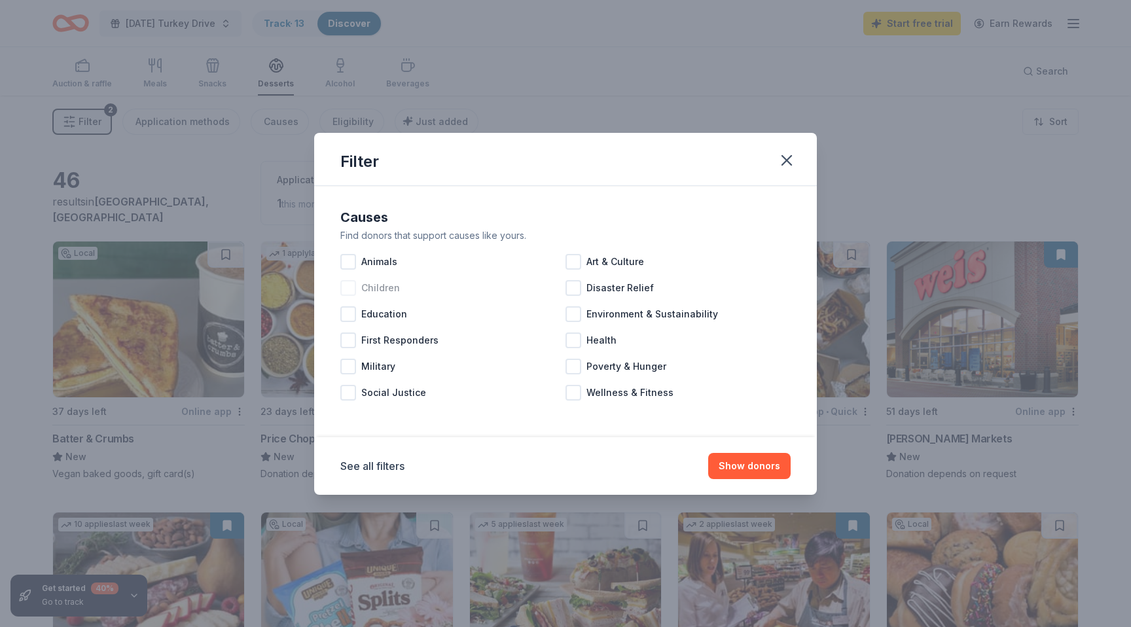
click at [374, 288] on span "Children" at bounding box center [380, 288] width 39 height 16
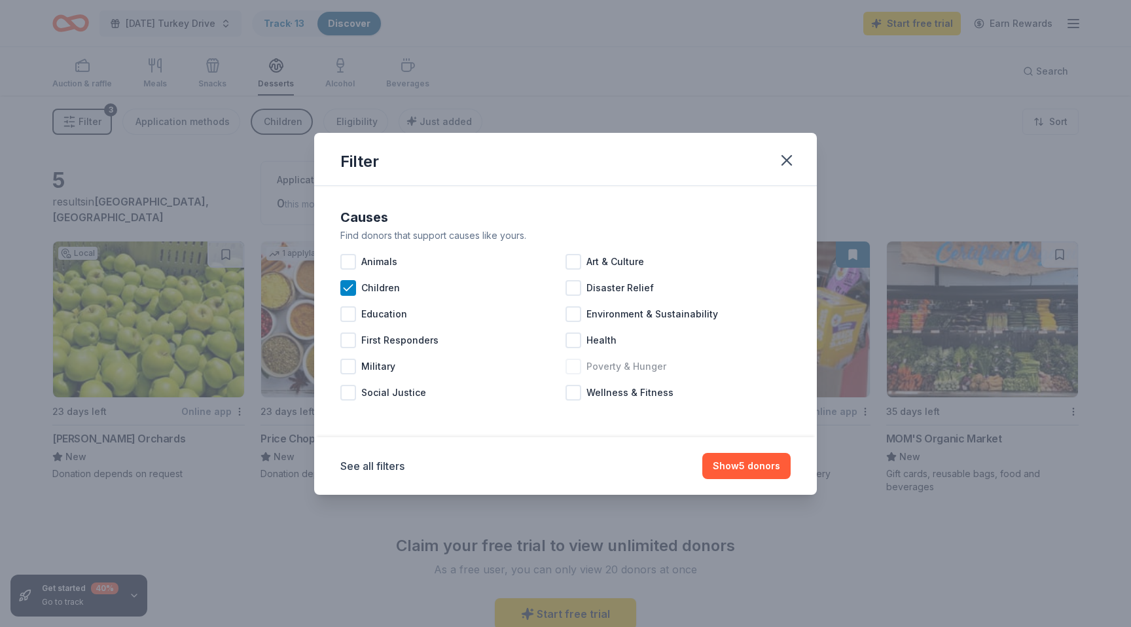
click at [602, 370] on span "Poverty & Hunger" at bounding box center [626, 367] width 80 height 16
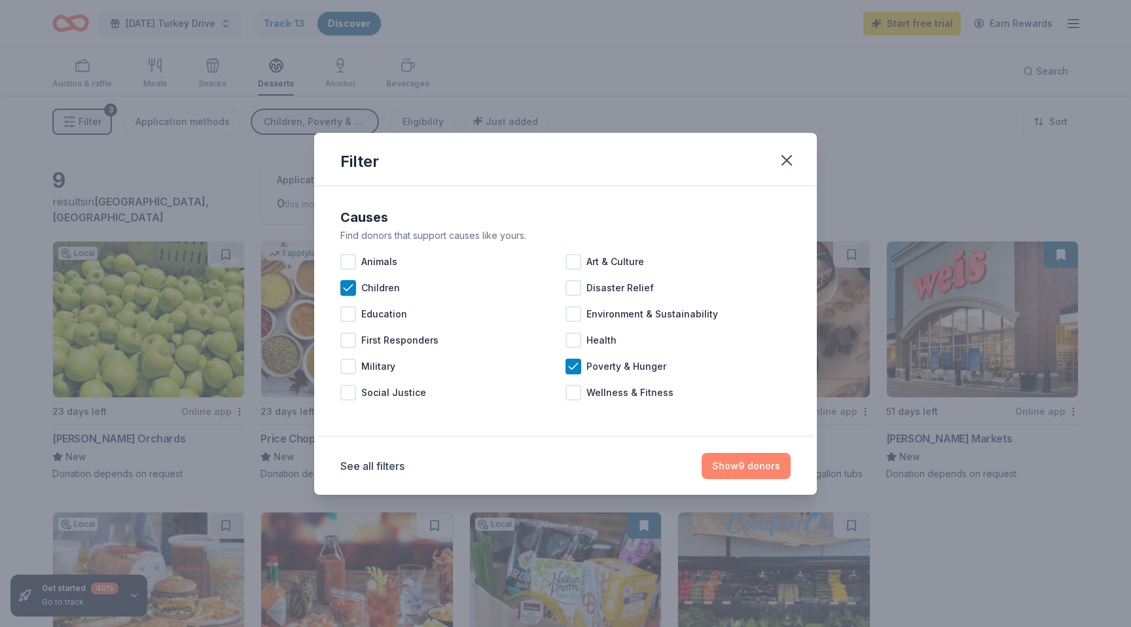
click at [728, 467] on button "Show 9 donors" at bounding box center [746, 466] width 89 height 26
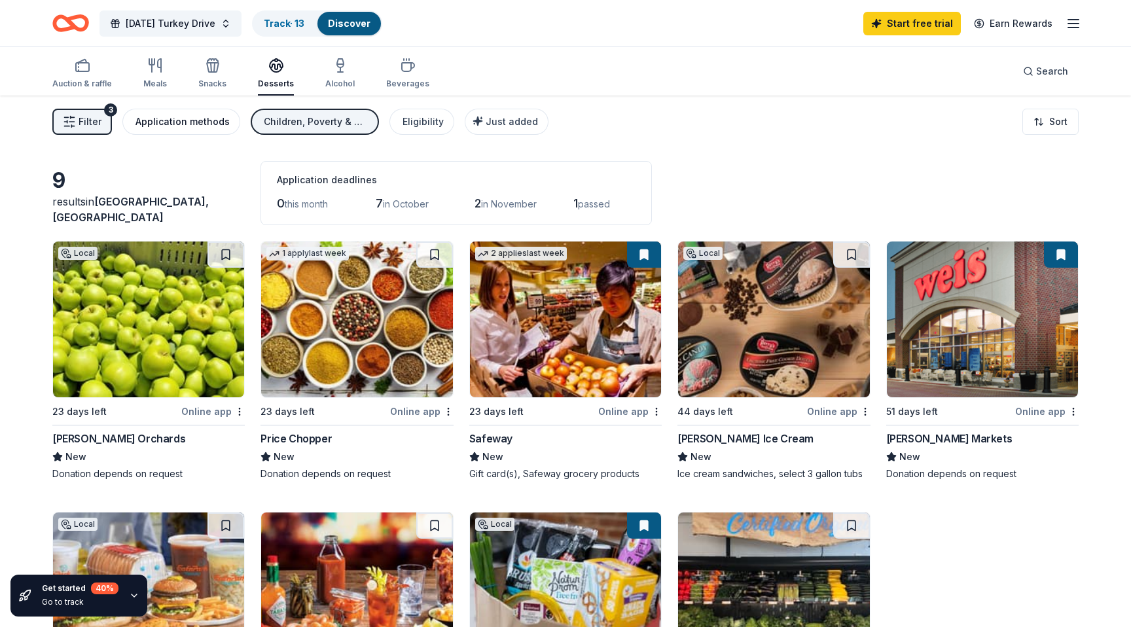
click at [173, 128] on div "Application methods" at bounding box center [182, 122] width 94 height 16
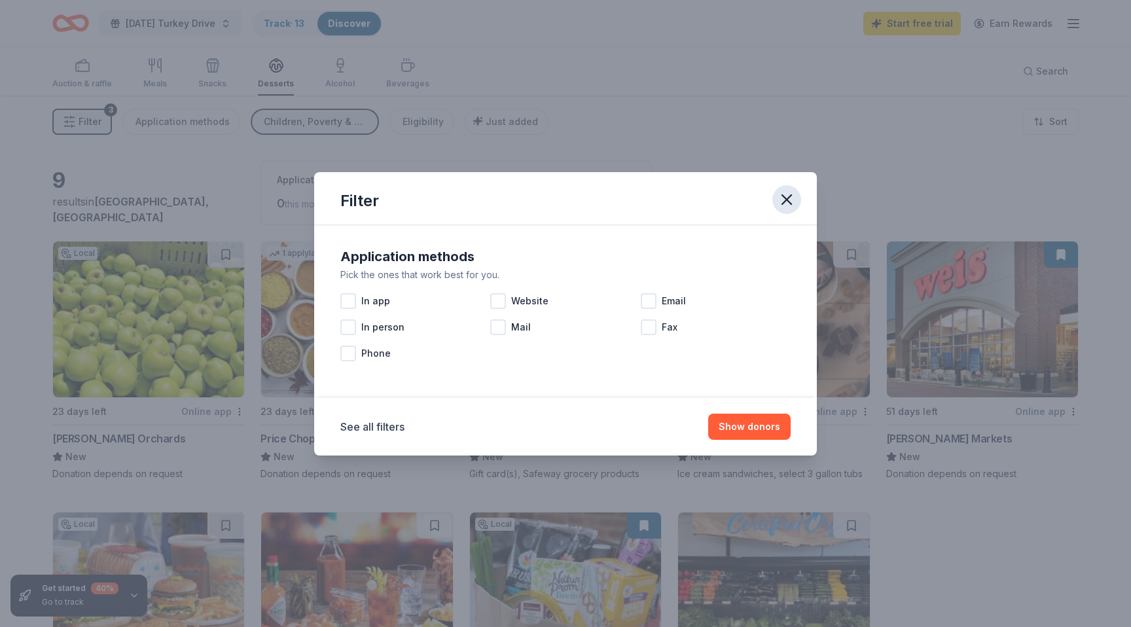
click at [781, 202] on icon "button" at bounding box center [786, 199] width 18 height 18
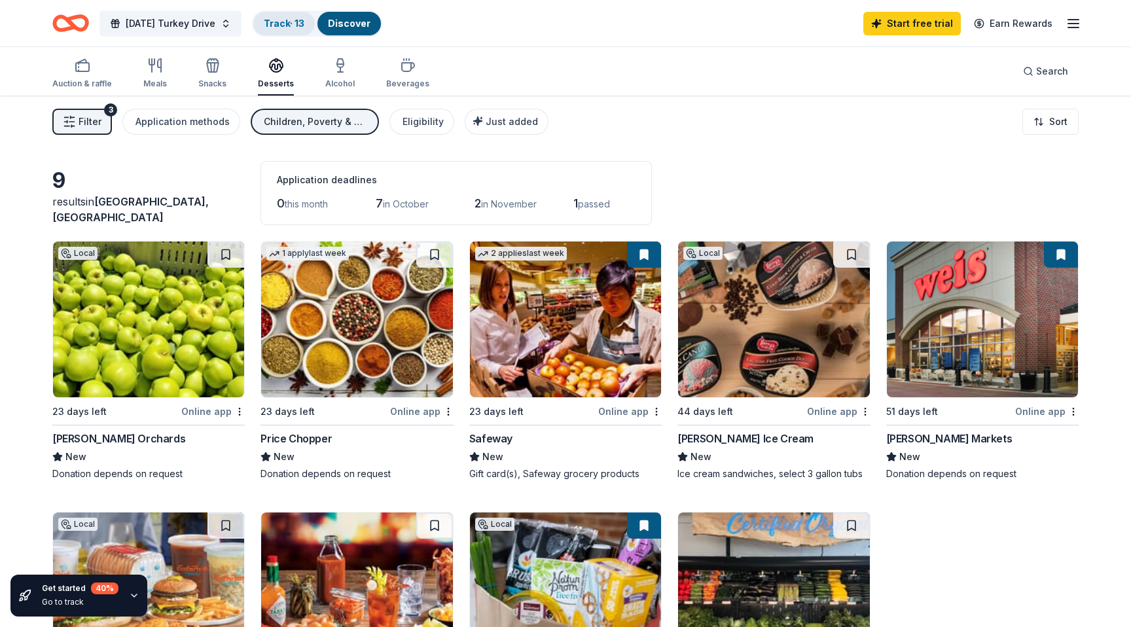
click at [304, 19] on link "Track · 13" at bounding box center [284, 23] width 41 height 11
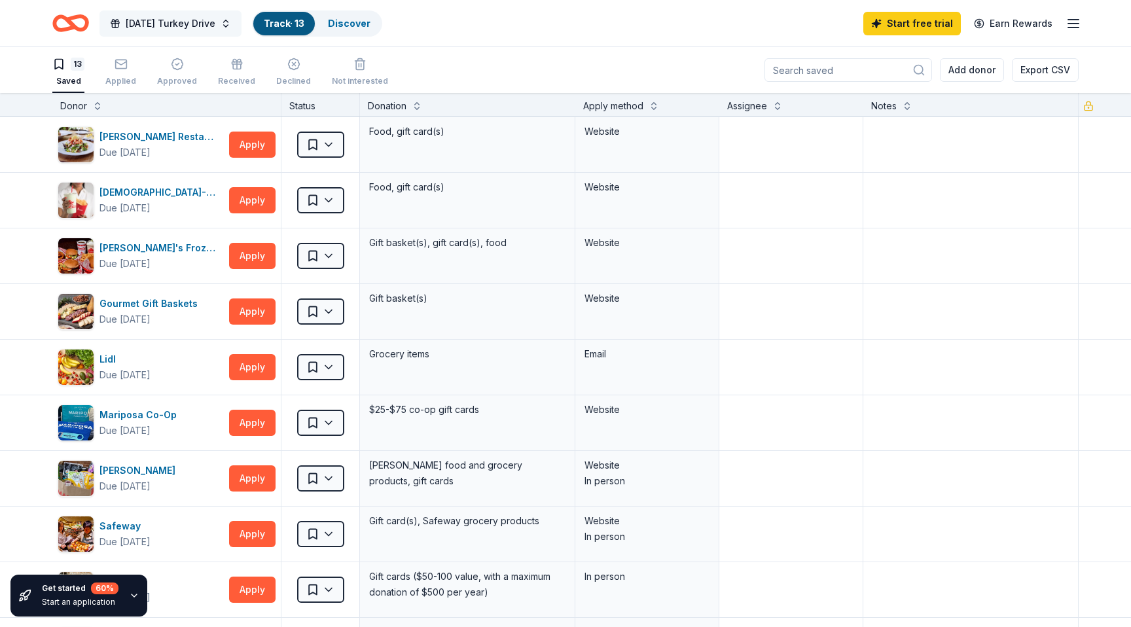
click at [163, 22] on span "Thanksgiving Turkey Drive" at bounding box center [171, 24] width 90 height 16
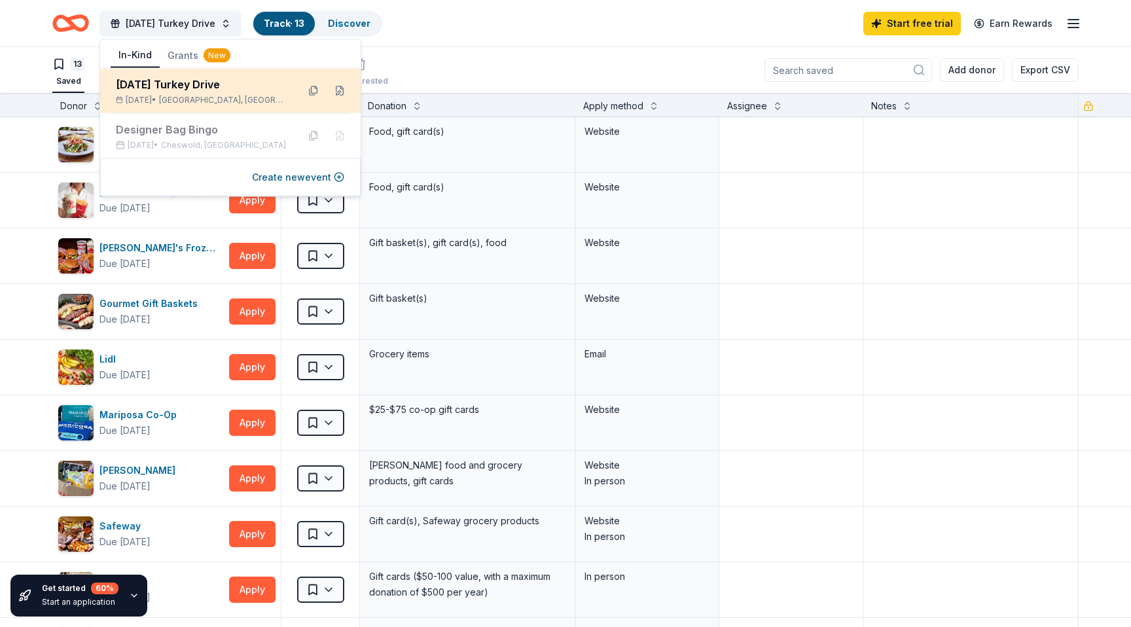
click at [161, 86] on div "Thanksgiving Turkey Drive" at bounding box center [201, 85] width 171 height 16
click at [192, 85] on div "Thanksgiving Turkey Drive" at bounding box center [201, 85] width 171 height 16
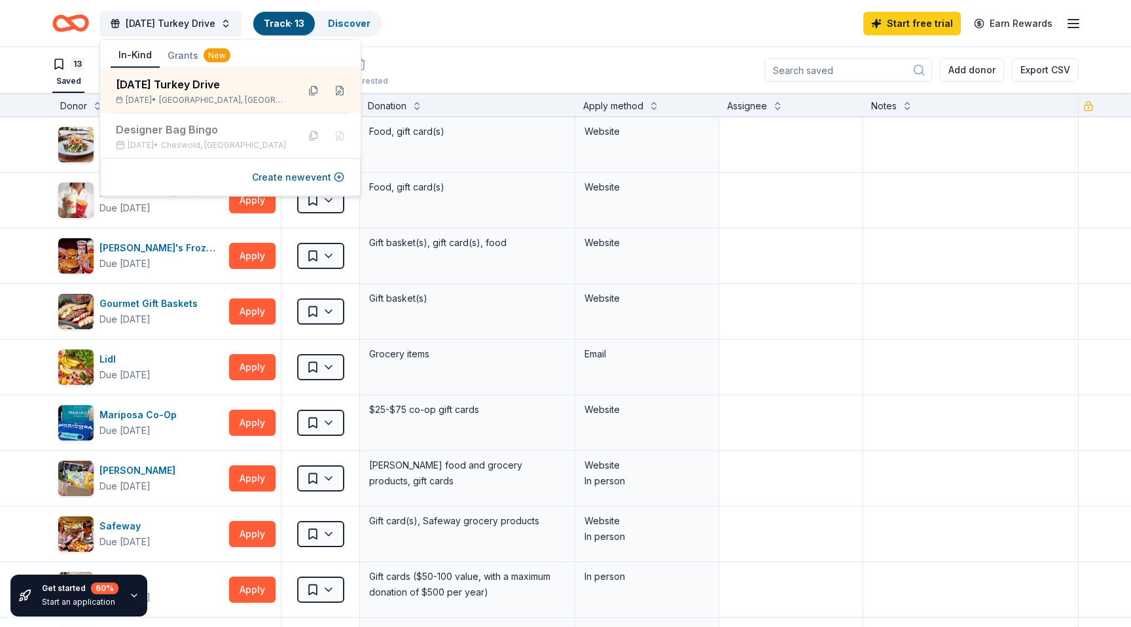
click at [78, 19] on icon "Home" at bounding box center [70, 23] width 37 height 31
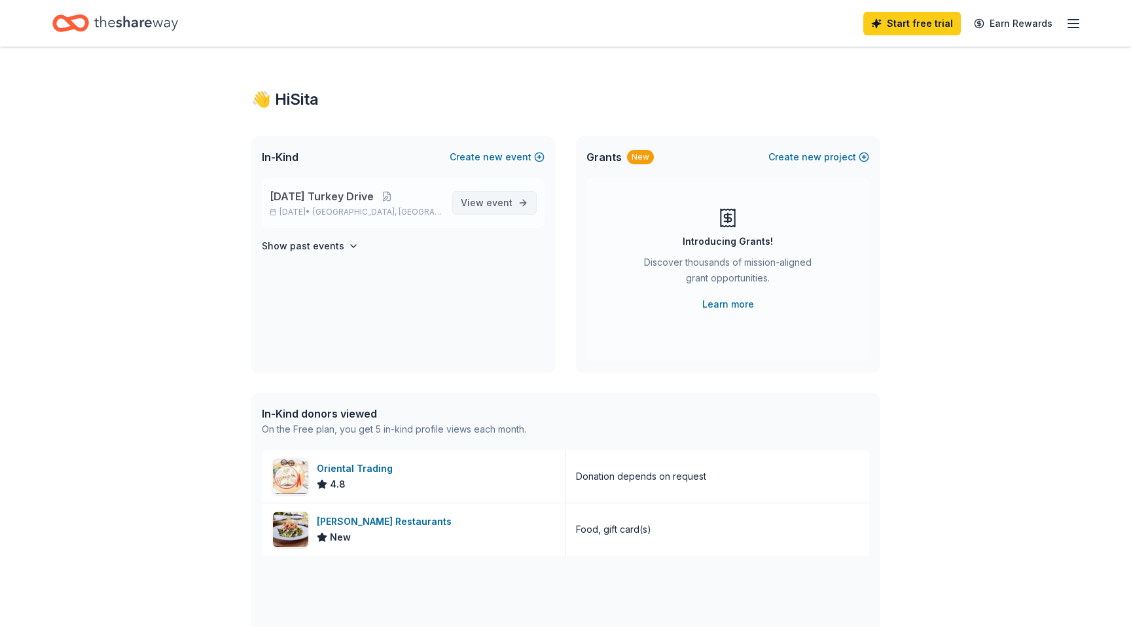
click at [482, 205] on span "View event" at bounding box center [487, 203] width 52 height 16
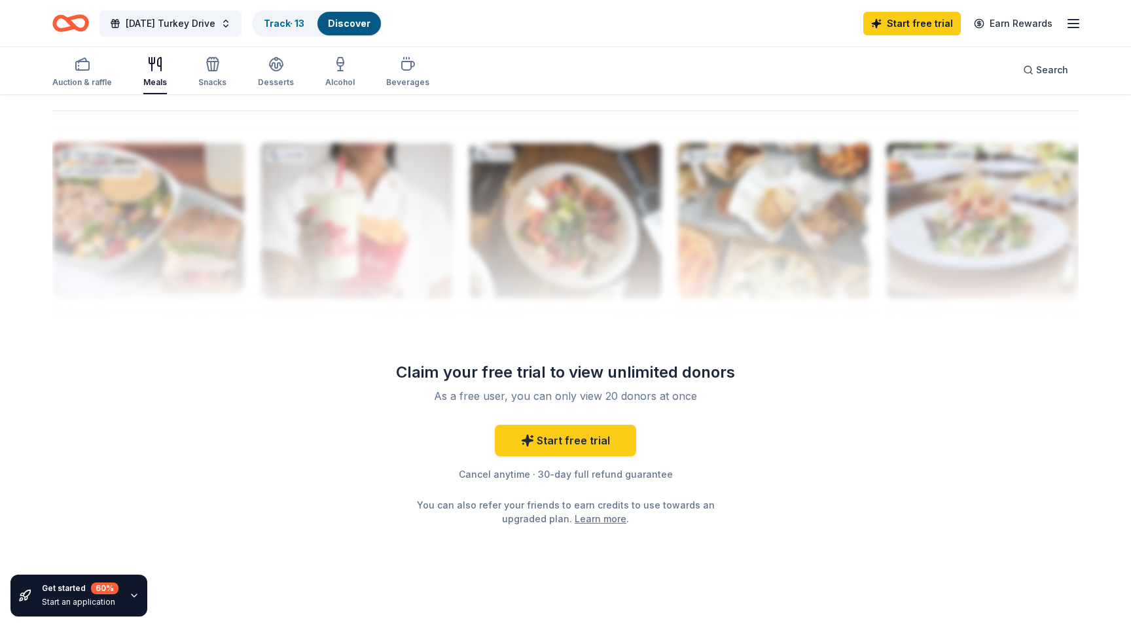
scroll to position [1249, 0]
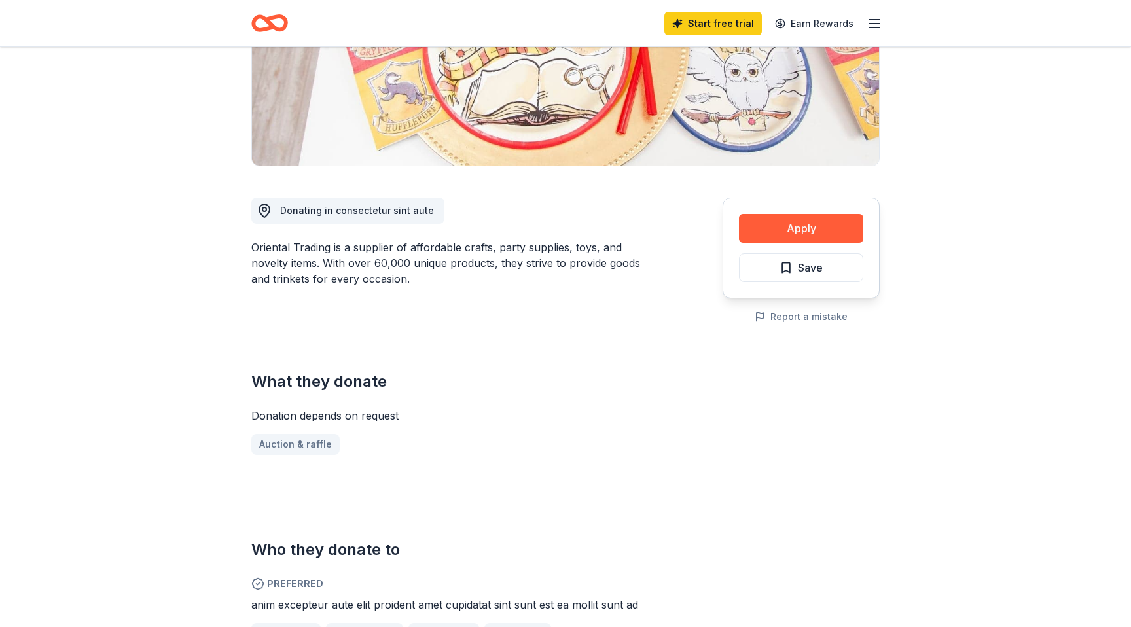
scroll to position [235, 0]
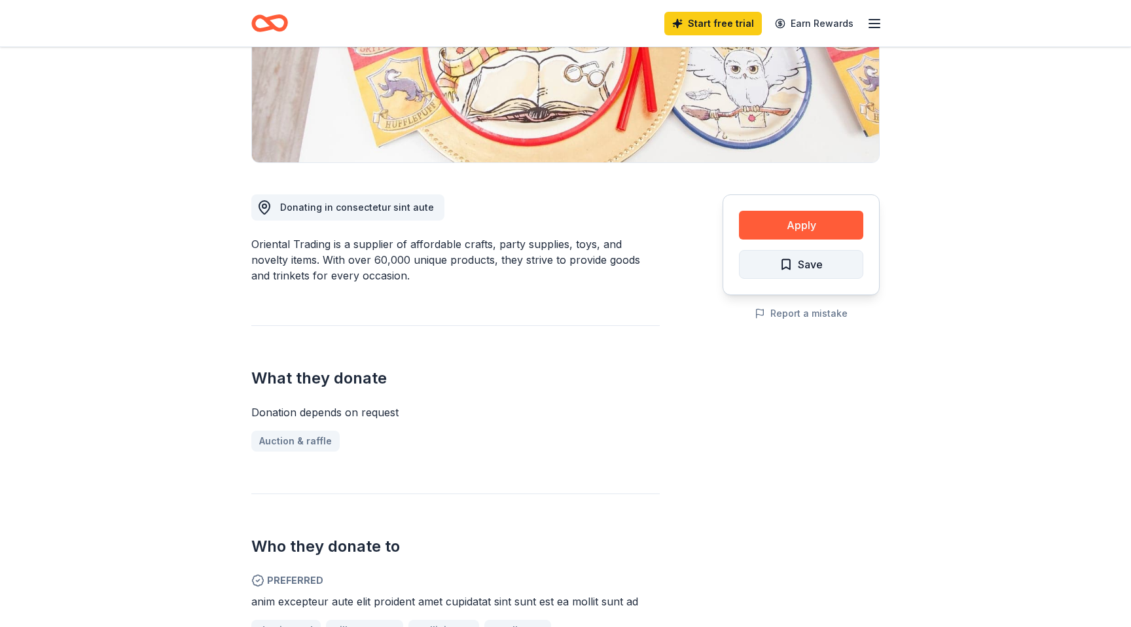
click at [785, 270] on span "Save" at bounding box center [800, 264] width 43 height 17
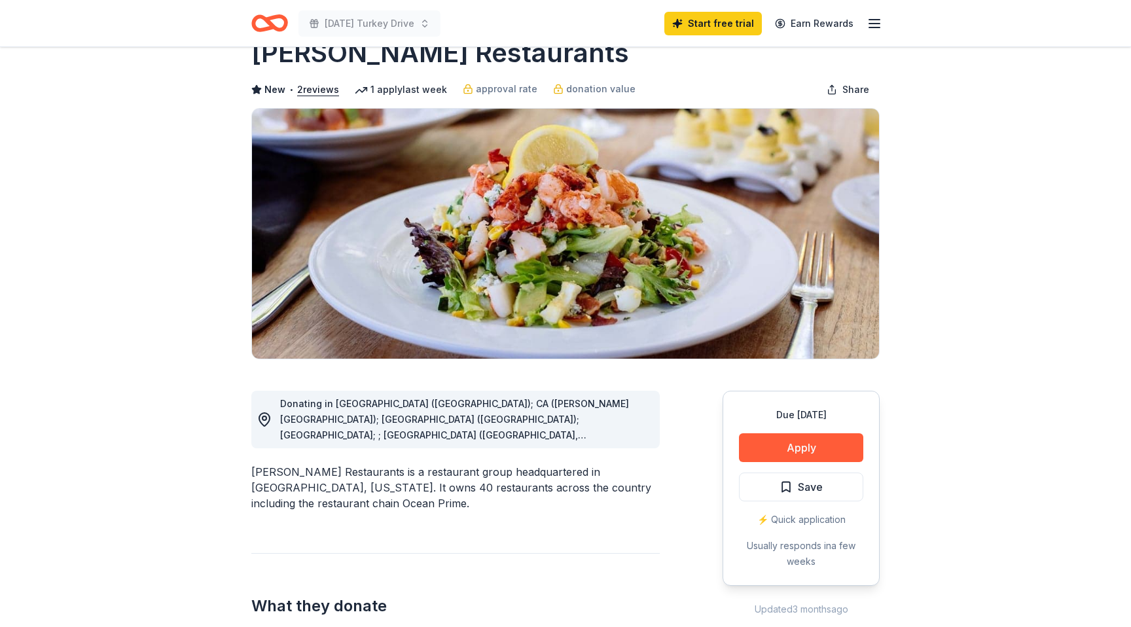
scroll to position [50, 0]
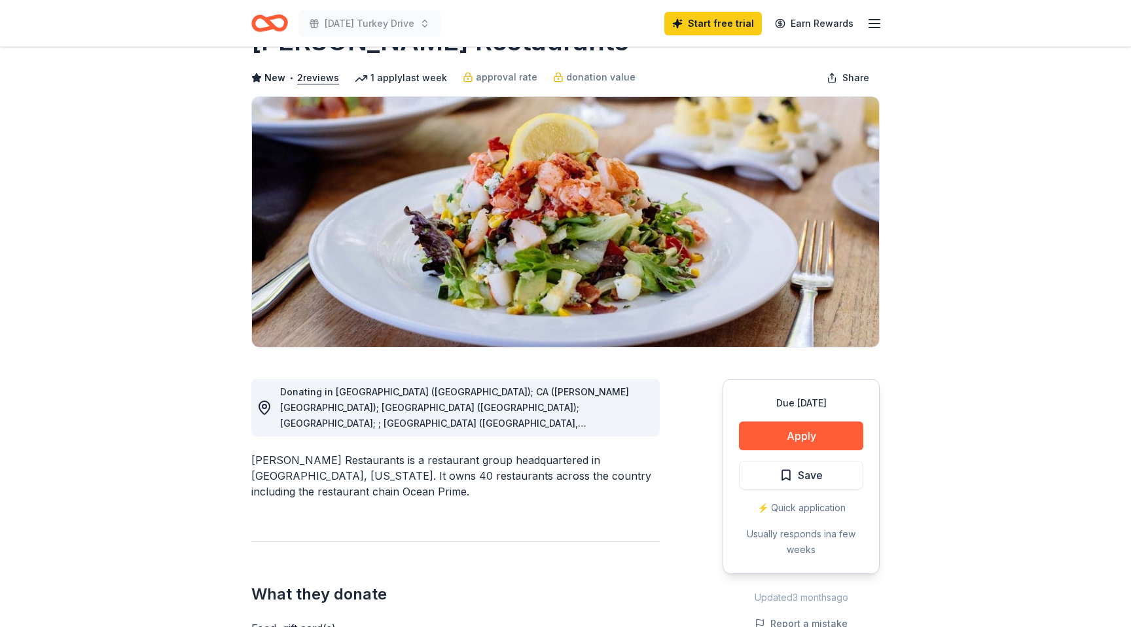
click at [387, 410] on span "Donating in [GEOGRAPHIC_DATA] ([GEOGRAPHIC_DATA]); CA ([PERSON_NAME][GEOGRAPHIC…" at bounding box center [457, 478] width 354 height 184
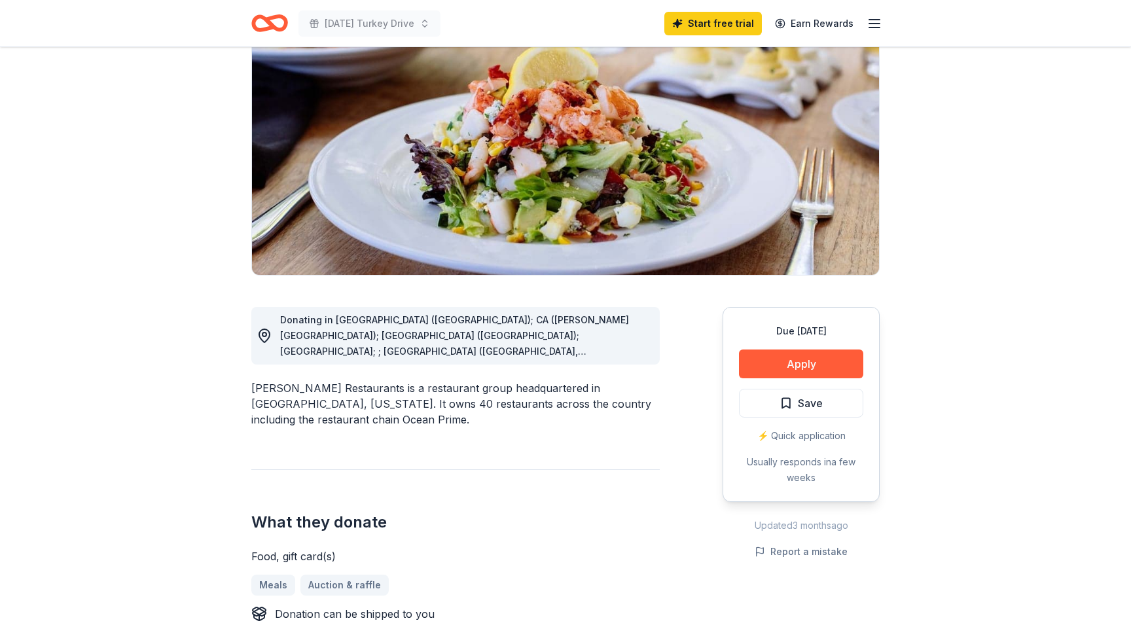
scroll to position [107, 0]
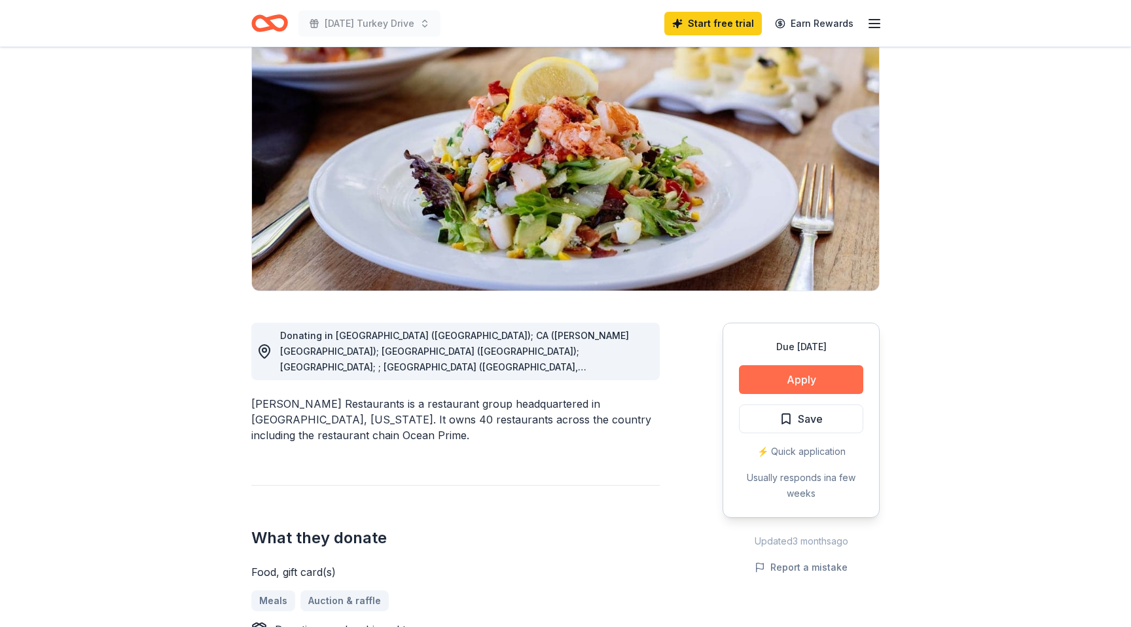
click at [774, 380] on button "Apply" at bounding box center [801, 379] width 124 height 29
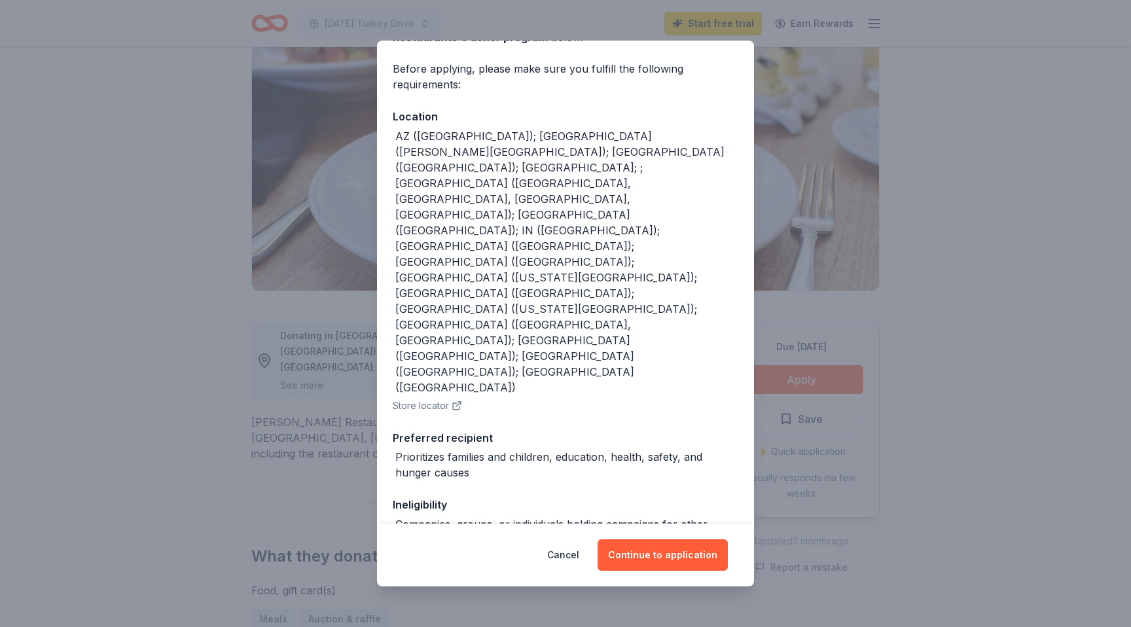
scroll to position [98, 0]
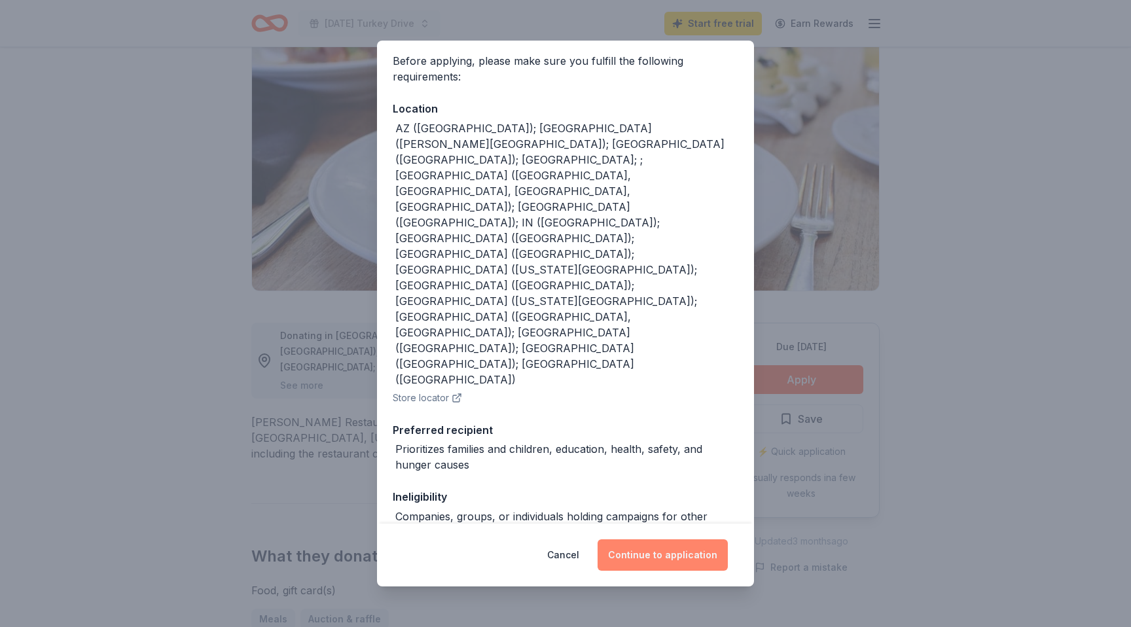
click at [652, 542] on button "Continue to application" at bounding box center [662, 554] width 130 height 31
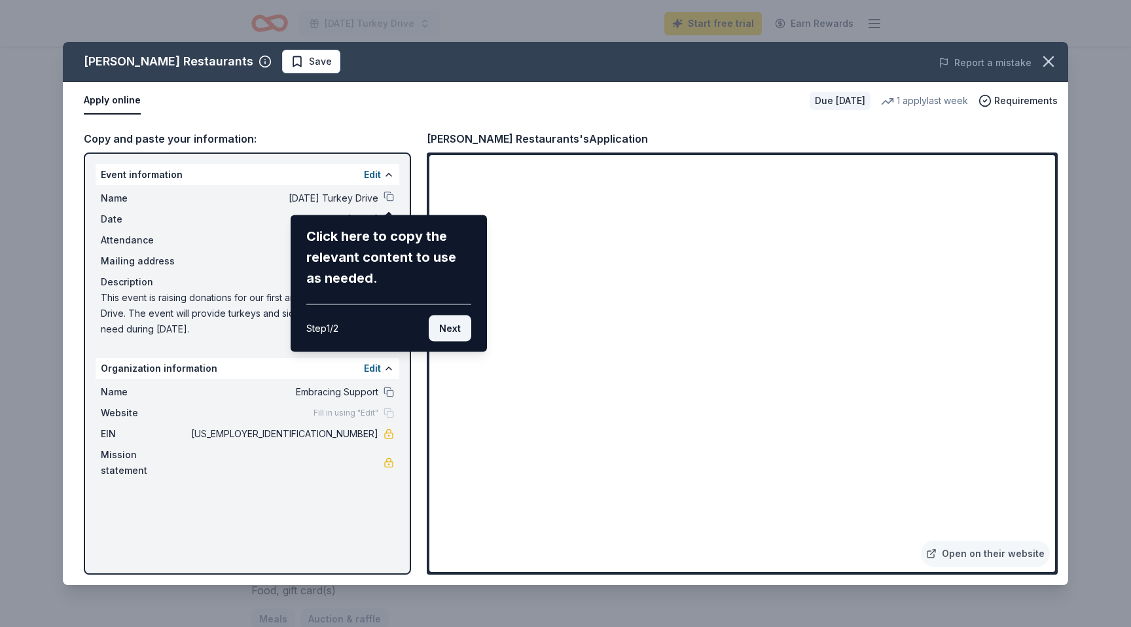
click at [464, 335] on button "Next" at bounding box center [450, 328] width 43 height 26
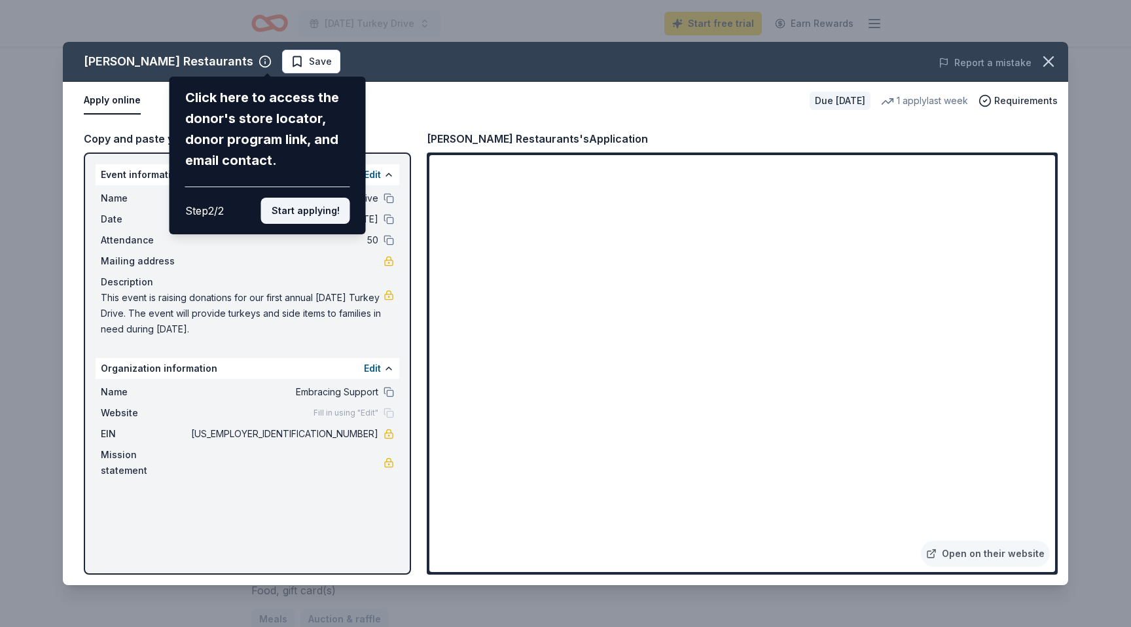
click at [305, 213] on button "Start applying!" at bounding box center [305, 211] width 89 height 26
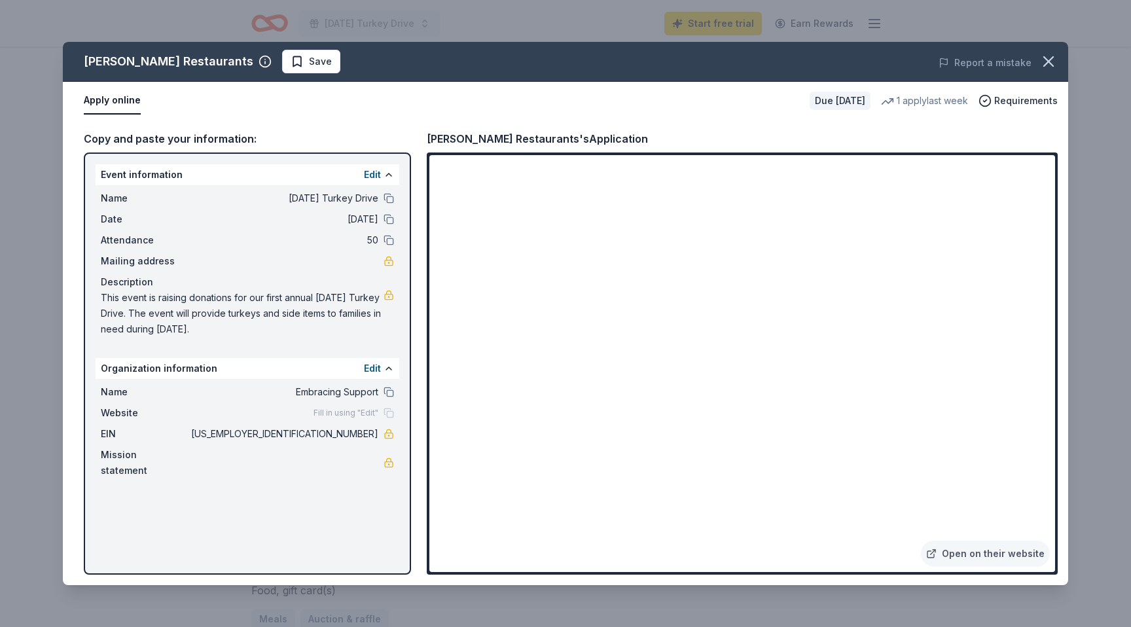
click at [321, 461] on div "Mission statement" at bounding box center [247, 462] width 293 height 31
click at [213, 460] on div "Mission statement" at bounding box center [247, 462] width 293 height 31
click at [366, 366] on button "Edit" at bounding box center [372, 369] width 17 height 16
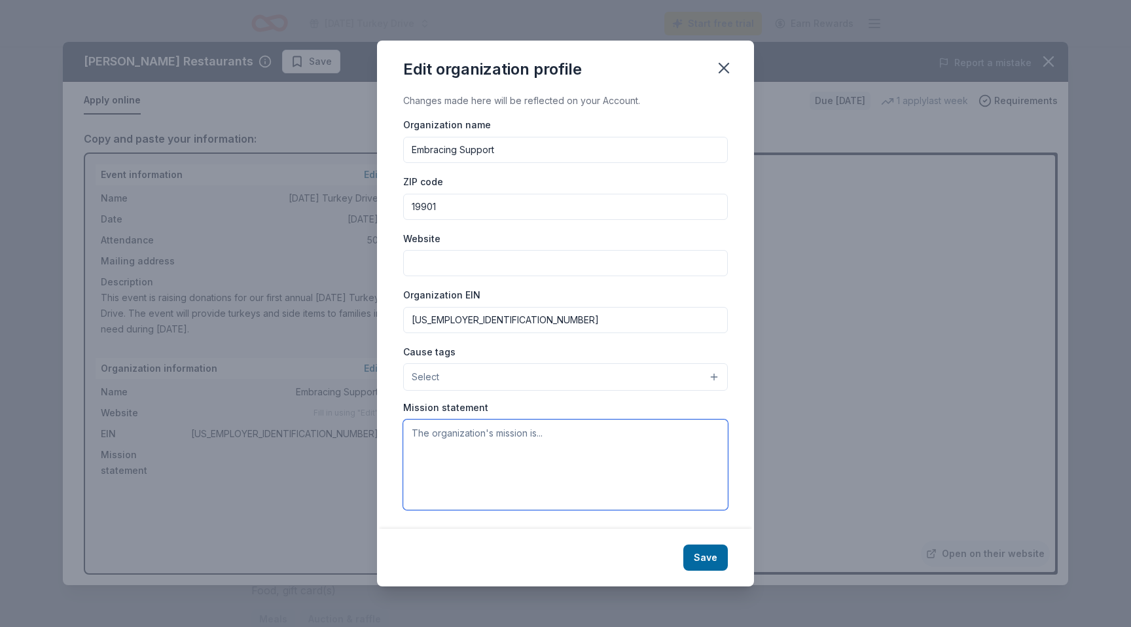
click at [467, 436] on textarea at bounding box center [565, 464] width 325 height 90
paste textarea "The mission of Embracing Support, Inc, is to provide a safe, supportive communi…"
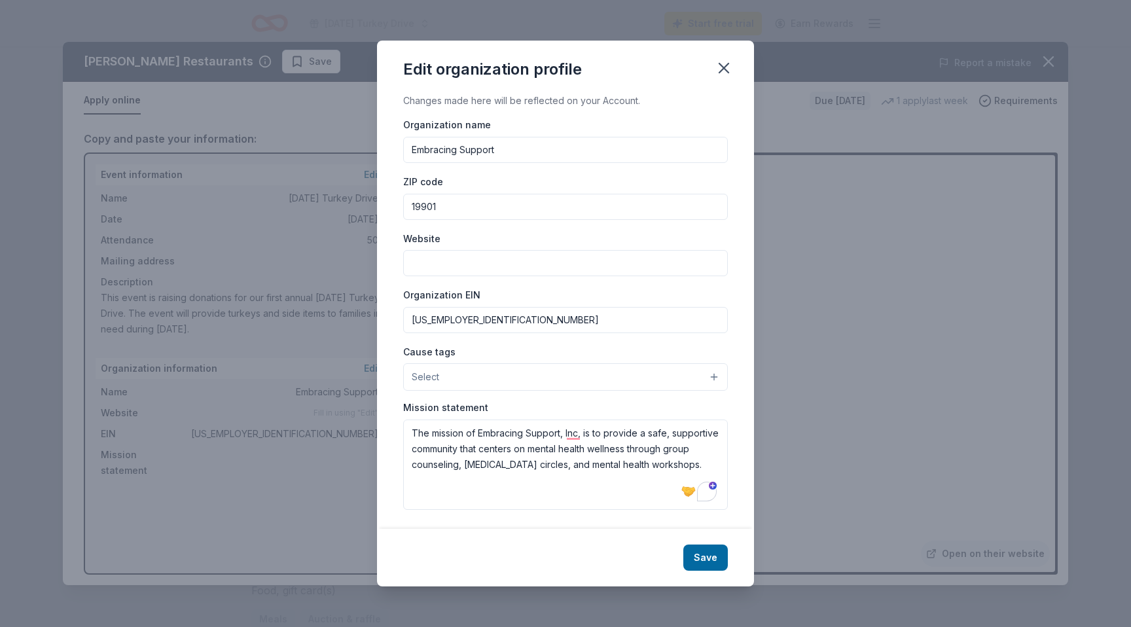
click at [710, 376] on button "Select" at bounding box center [565, 376] width 325 height 27
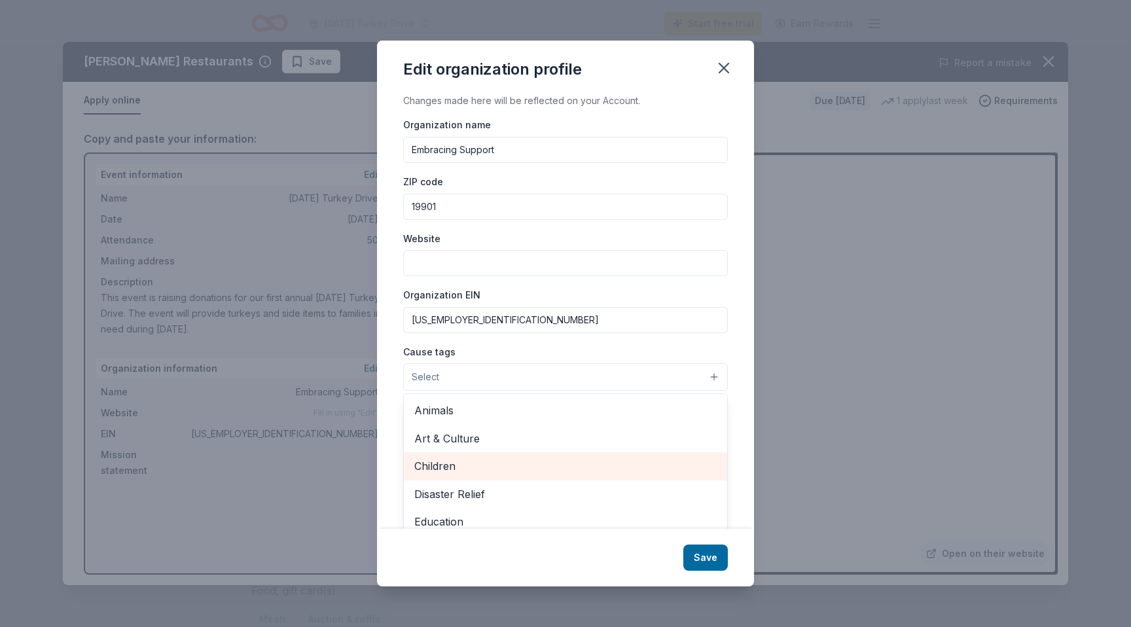
click at [573, 469] on span "Children" at bounding box center [565, 465] width 302 height 17
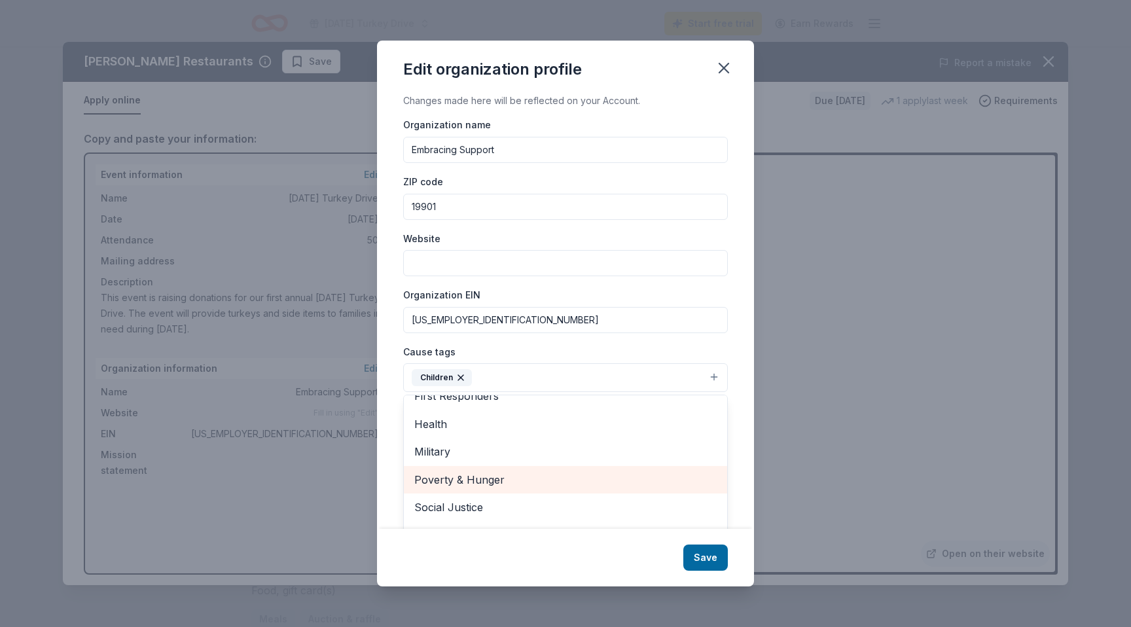
scroll to position [23, 0]
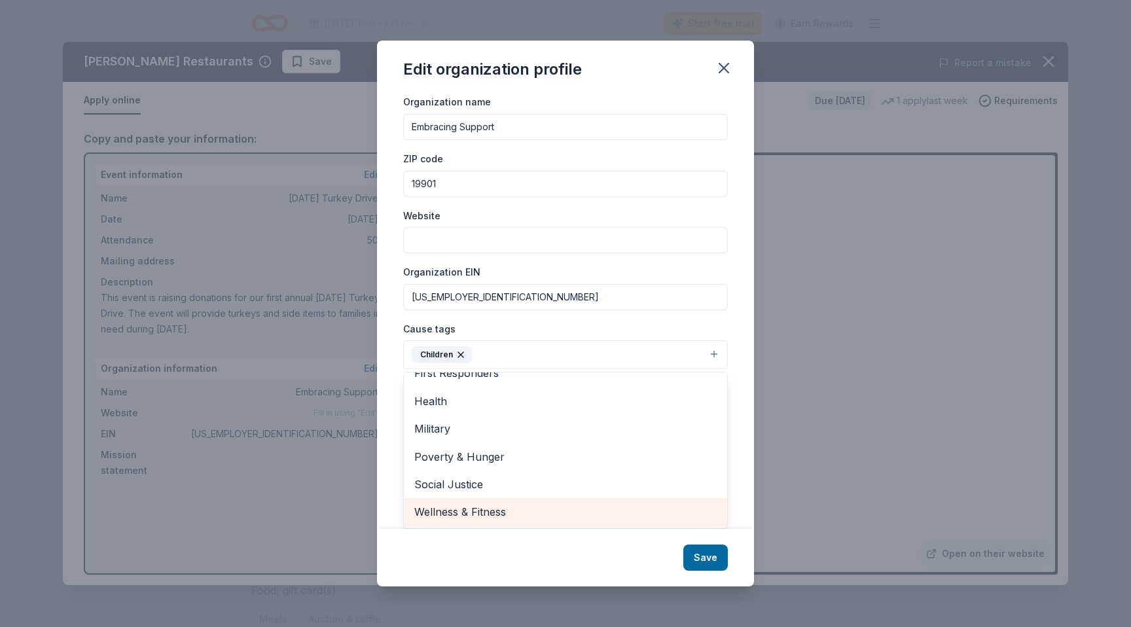
click at [495, 508] on span "Wellness & Fitness" at bounding box center [565, 511] width 302 height 17
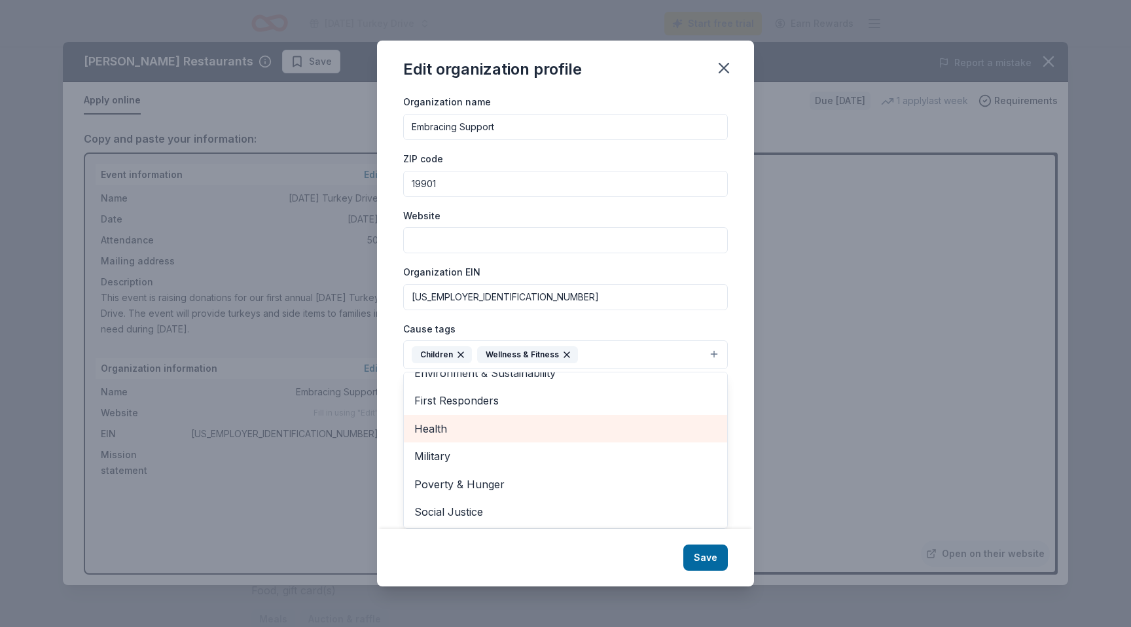
click at [478, 424] on span "Health" at bounding box center [565, 428] width 302 height 17
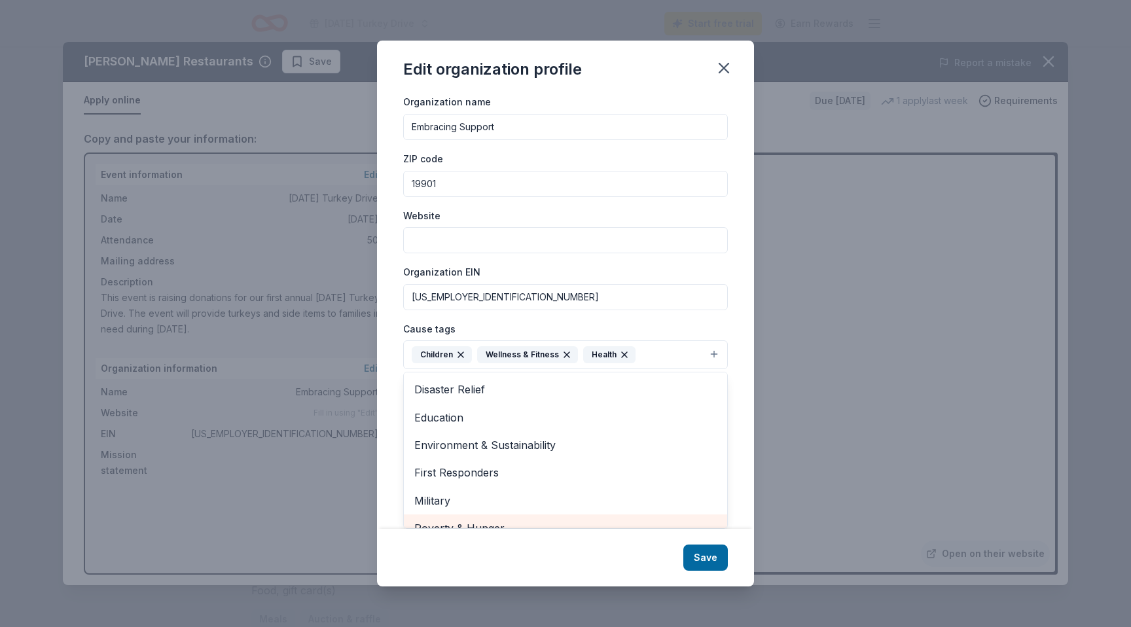
scroll to position [0, 0]
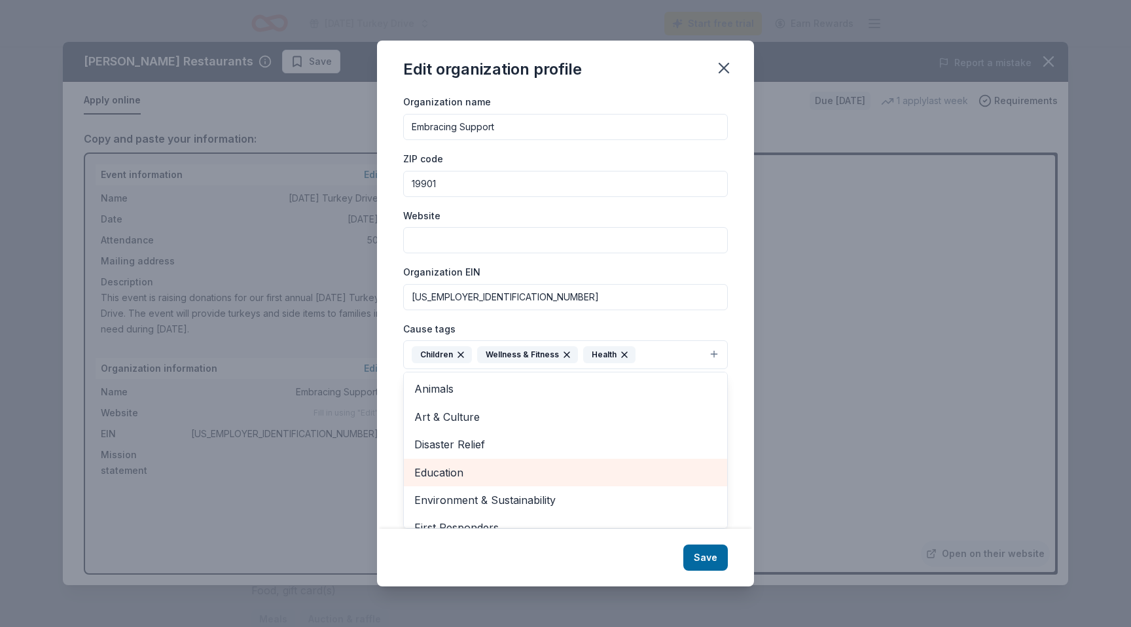
click at [478, 480] on span "Education" at bounding box center [565, 472] width 302 height 17
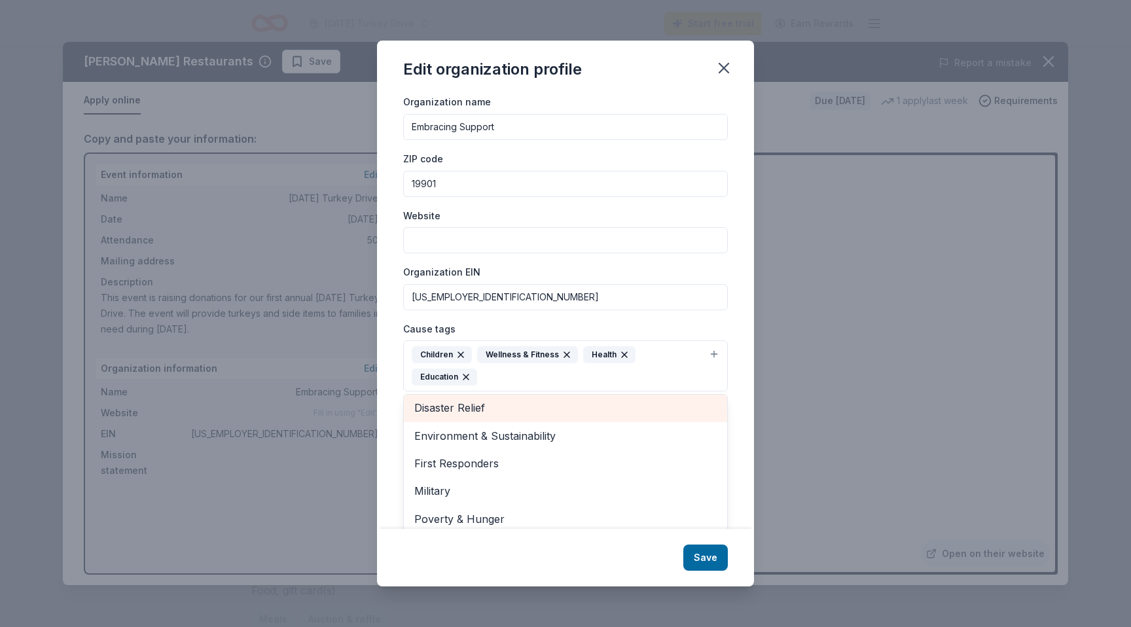
scroll to position [71, 0]
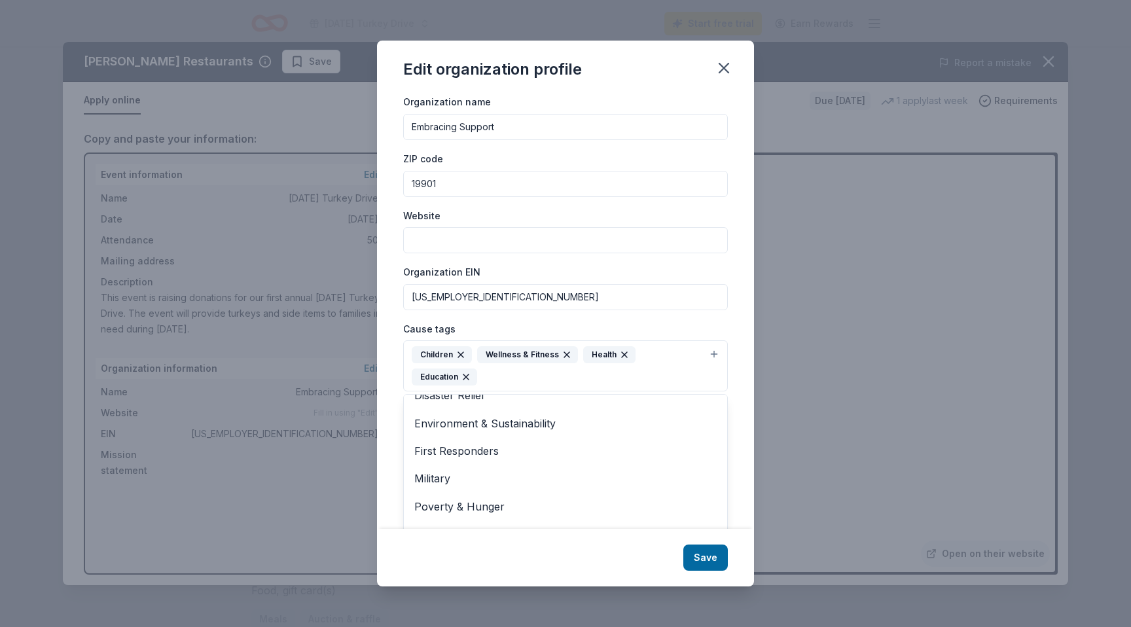
click at [715, 565] on div "Edit organization profile Changes made here will be reflected on your Account. …" at bounding box center [565, 313] width 377 height 545
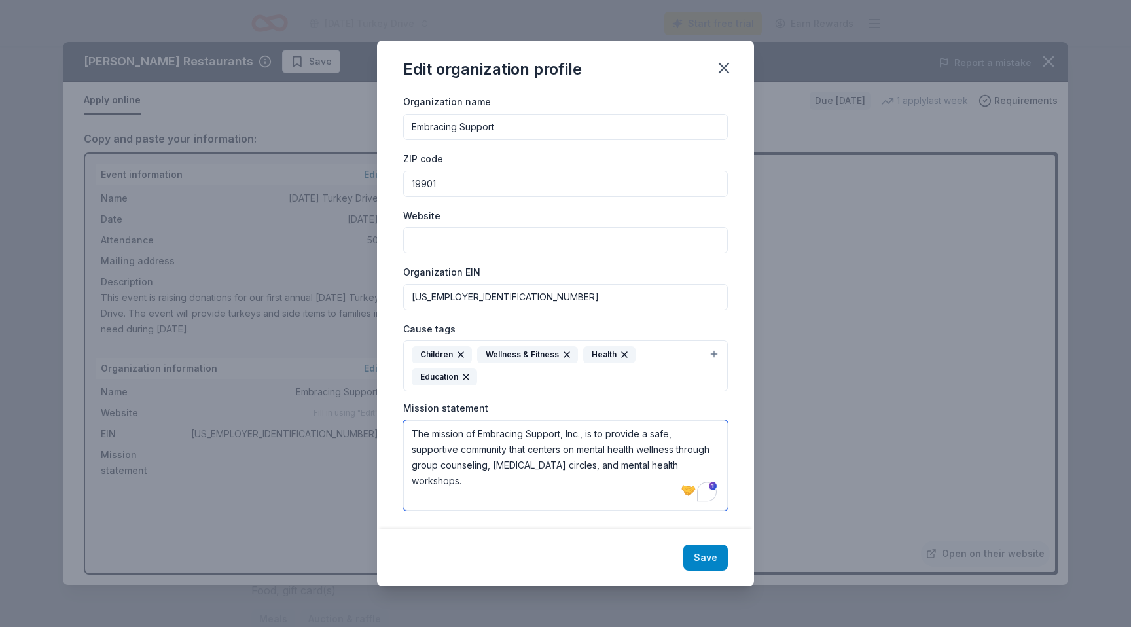
type textarea "The mission of Embracing Support, Inc., is to provide a safe, supportive commun…"
click at [705, 550] on button "Save" at bounding box center [705, 557] width 45 height 26
click at [627, 478] on textarea "The mission of Embracing Support, Inc., is to provide a safe, supportive commun…" at bounding box center [565, 463] width 325 height 90
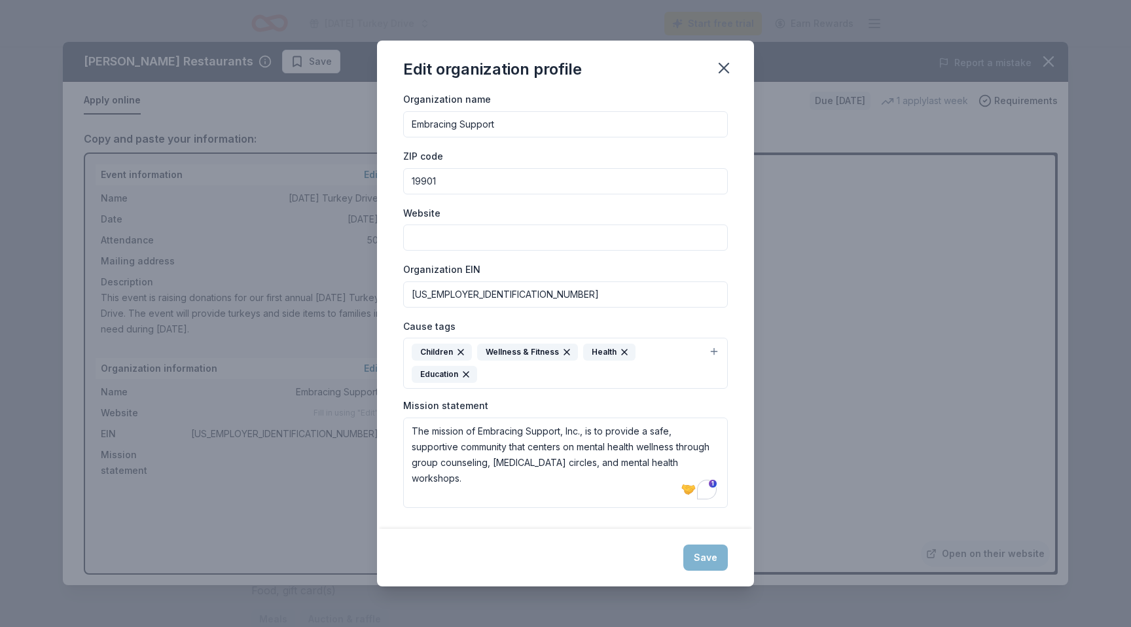
click at [705, 554] on div "Save" at bounding box center [565, 558] width 377 height 58
click at [722, 67] on icon "button" at bounding box center [723, 67] width 9 height 9
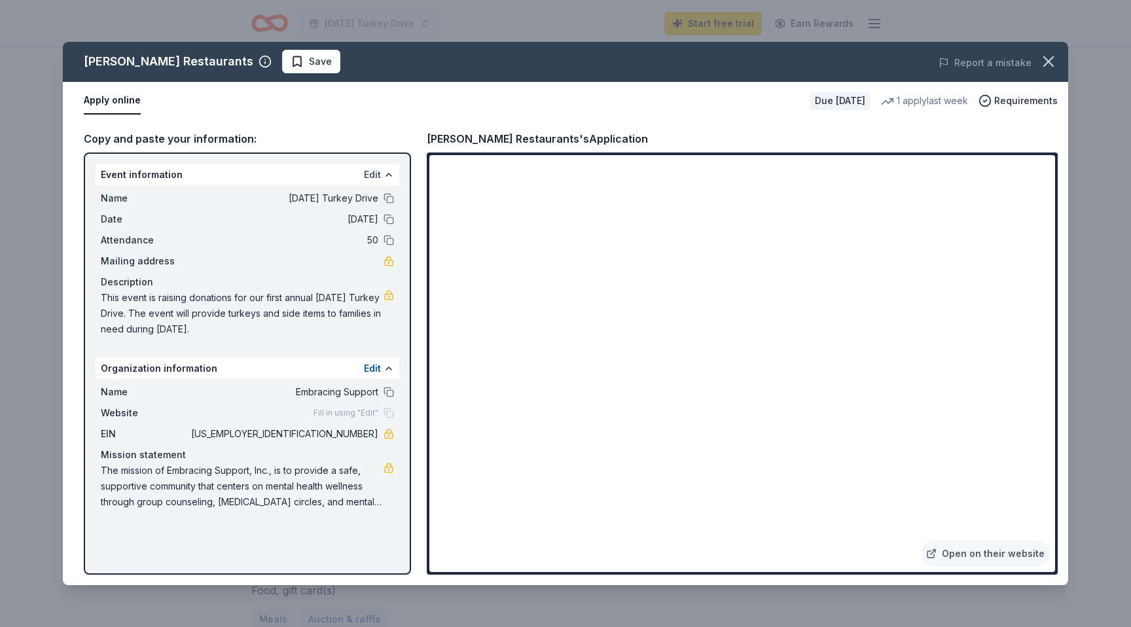
click at [371, 177] on button "Edit" at bounding box center [372, 175] width 17 height 16
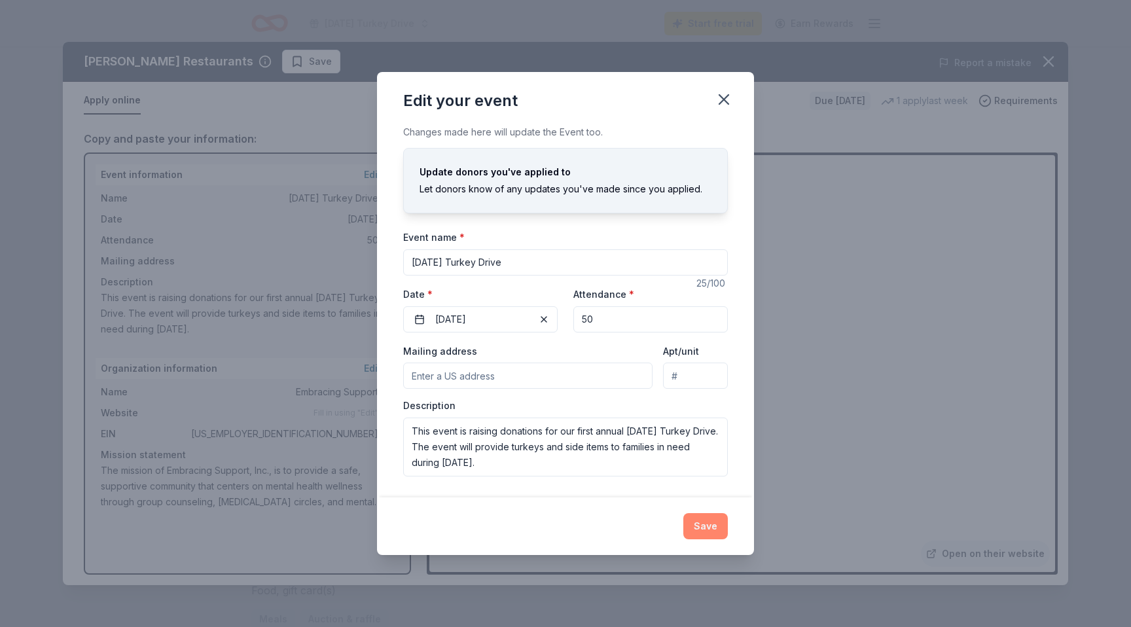
click at [707, 528] on button "Save" at bounding box center [705, 526] width 45 height 26
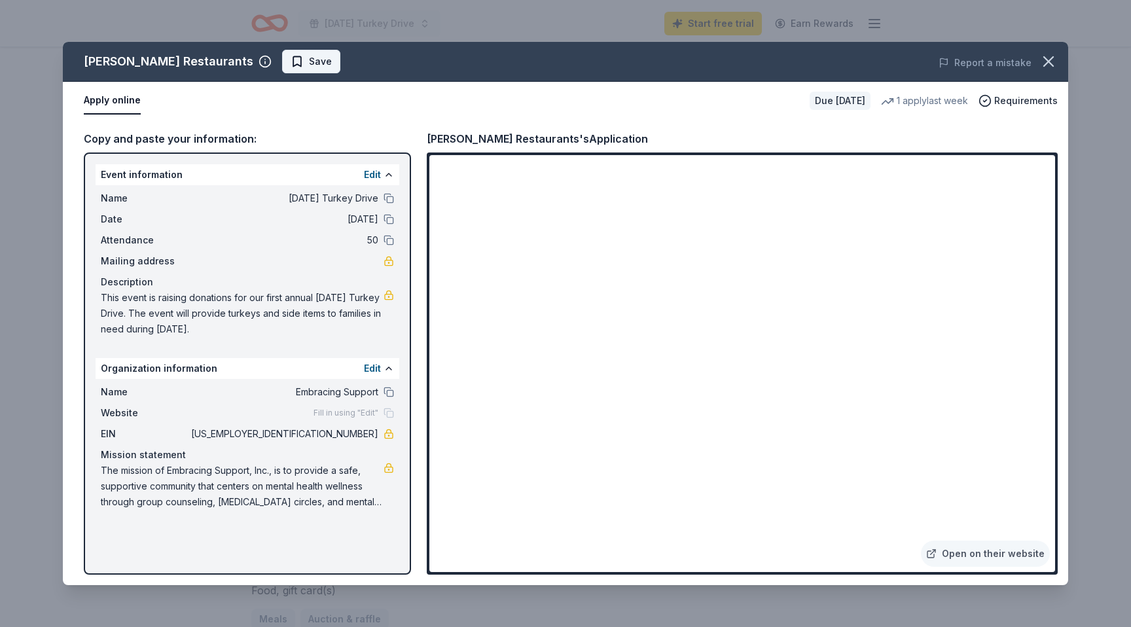
click at [308, 62] on span "Save" at bounding box center [311, 62] width 41 height 16
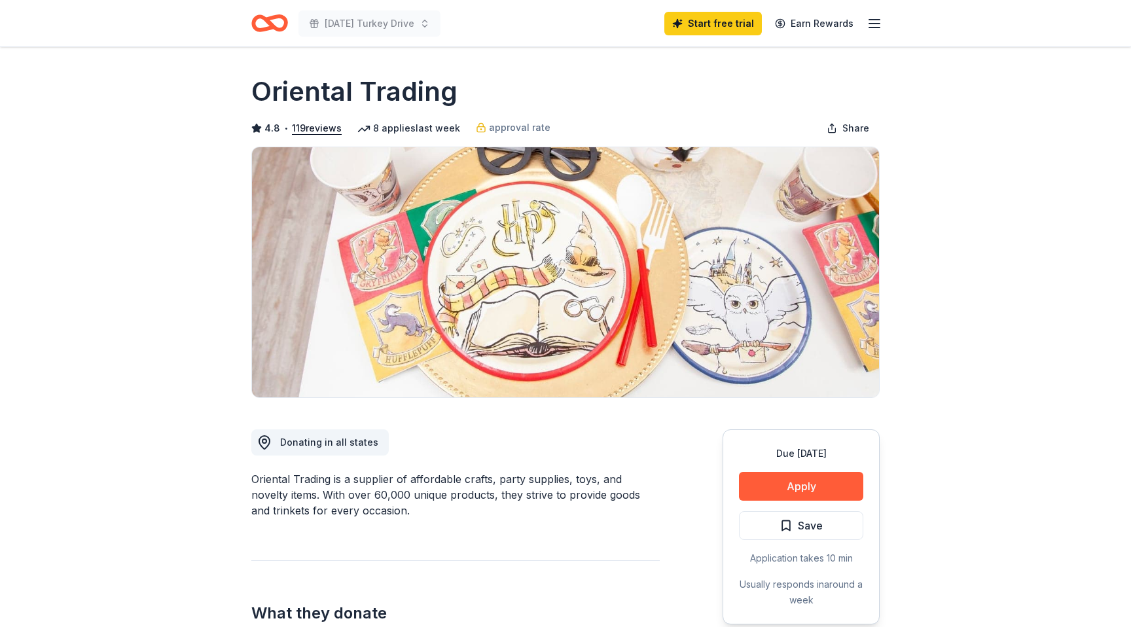
click at [872, 27] on icon "button" at bounding box center [874, 24] width 16 height 16
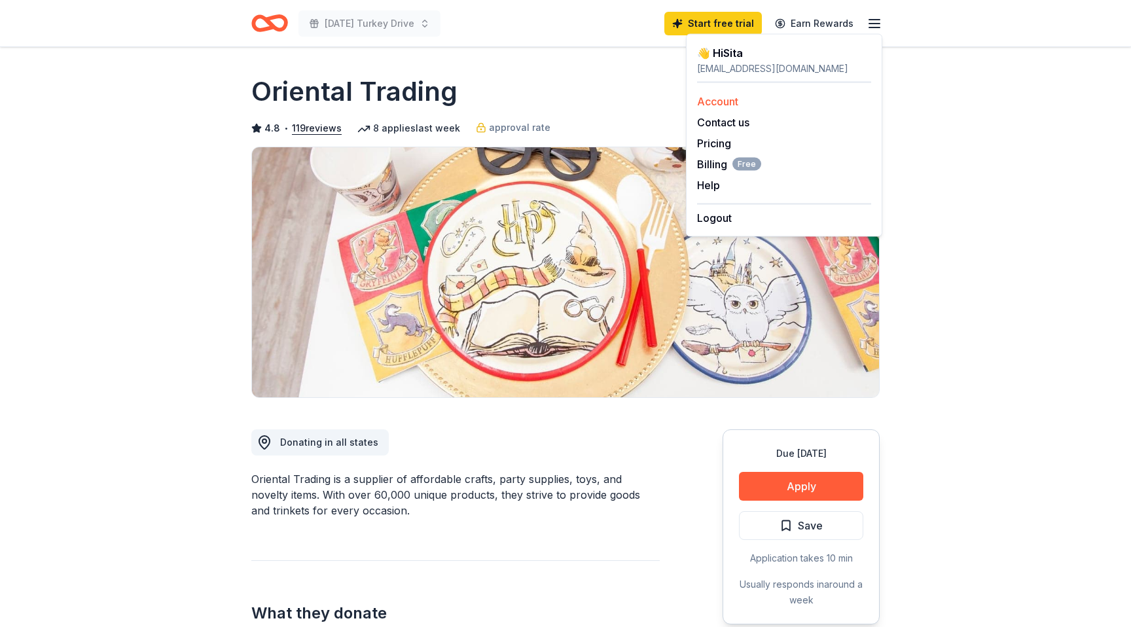
click at [731, 97] on link "Account" at bounding box center [717, 101] width 41 height 13
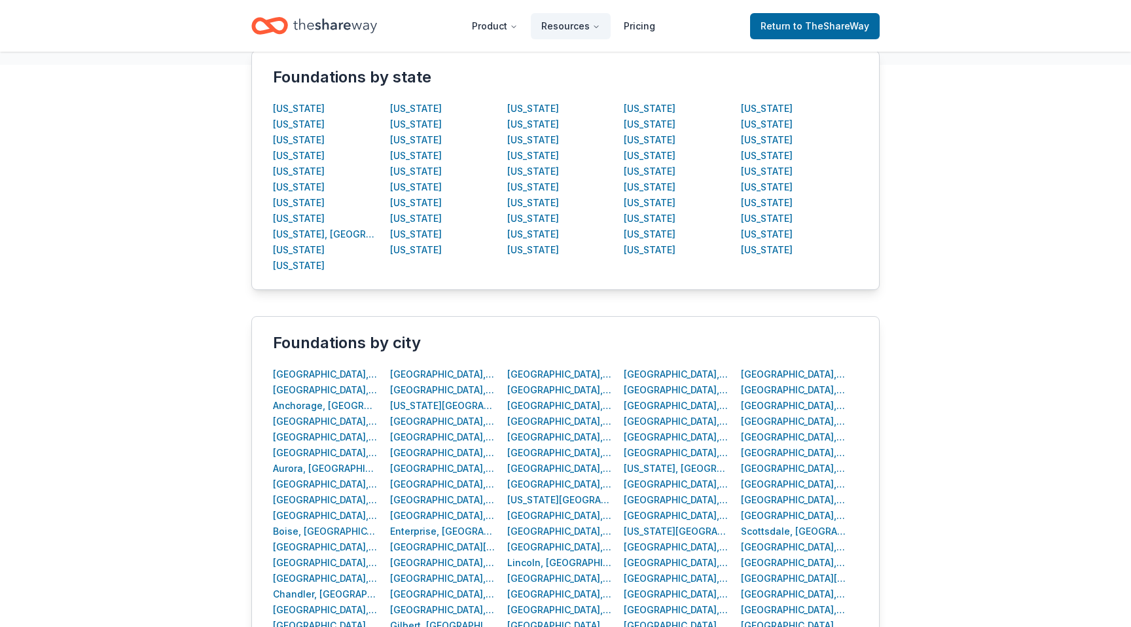
scroll to position [154, 0]
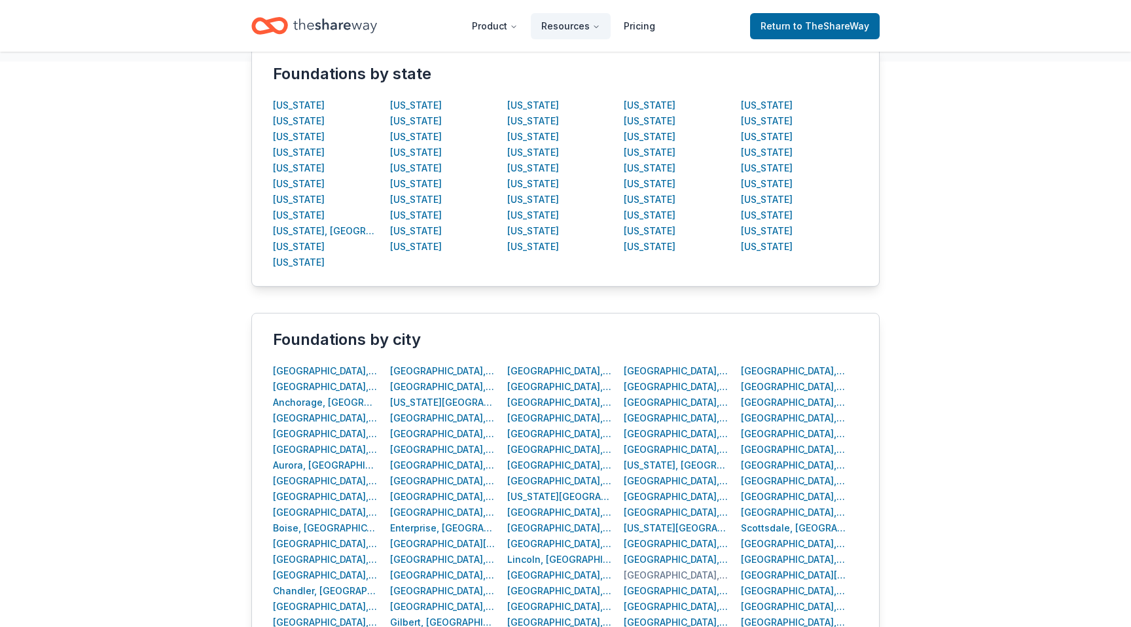
click at [647, 575] on div "[GEOGRAPHIC_DATA], [GEOGRAPHIC_DATA]" at bounding box center [676, 575] width 105 height 16
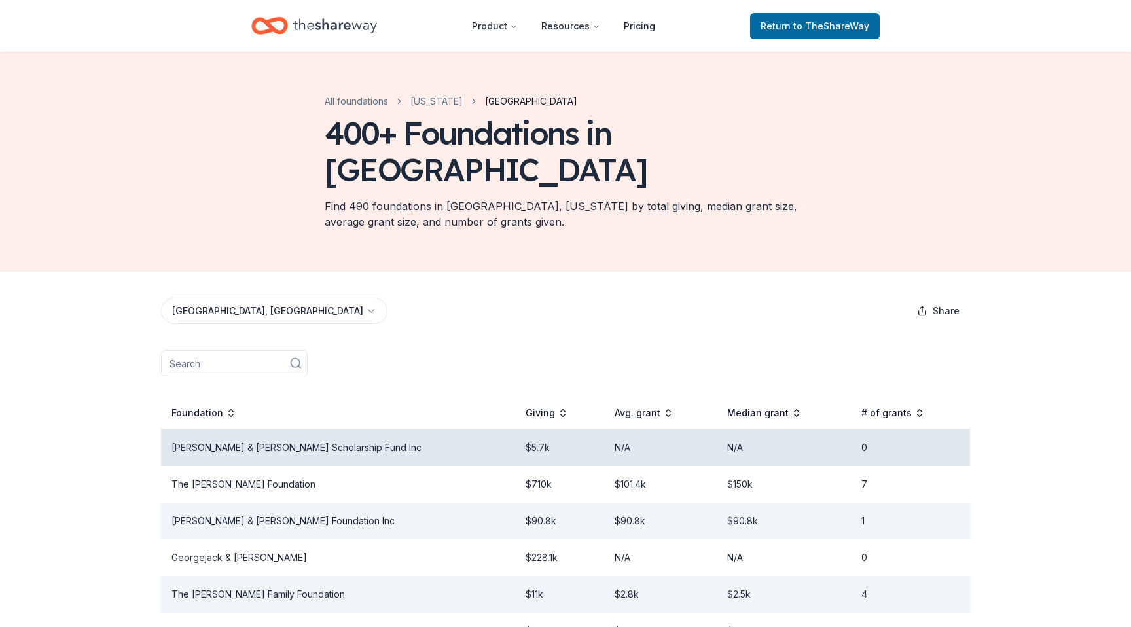
click at [349, 429] on td "[PERSON_NAME] & [PERSON_NAME] Scholarship Fund Inc" at bounding box center [338, 447] width 354 height 37
click at [327, 429] on td "[PERSON_NAME] & [PERSON_NAME] Scholarship Fund Inc" at bounding box center [338, 447] width 354 height 37
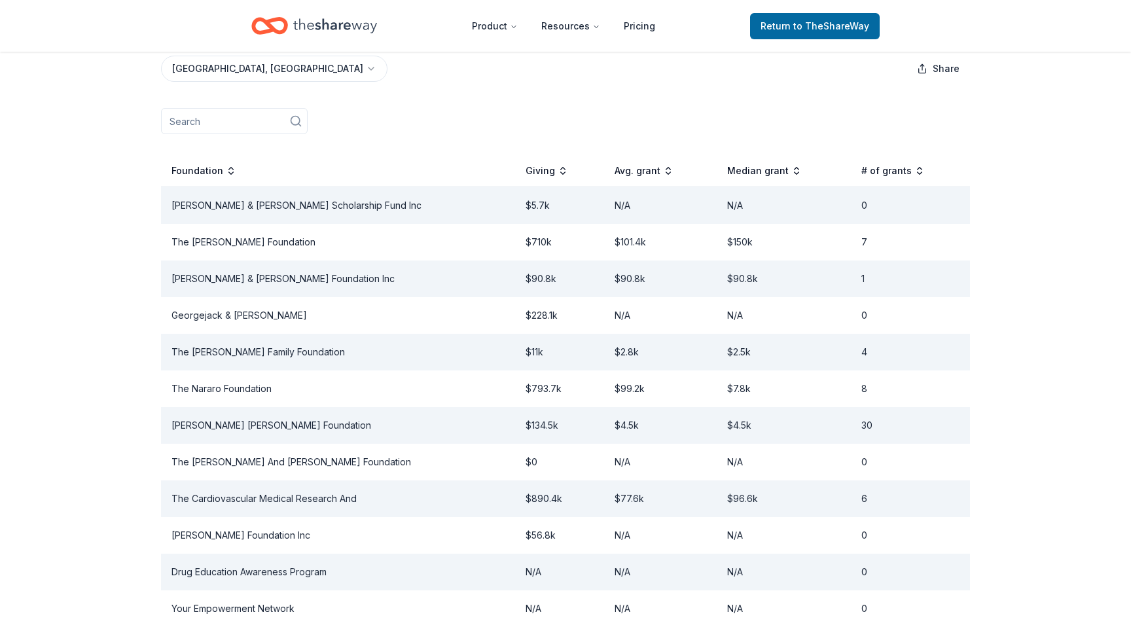
scroll to position [244, 0]
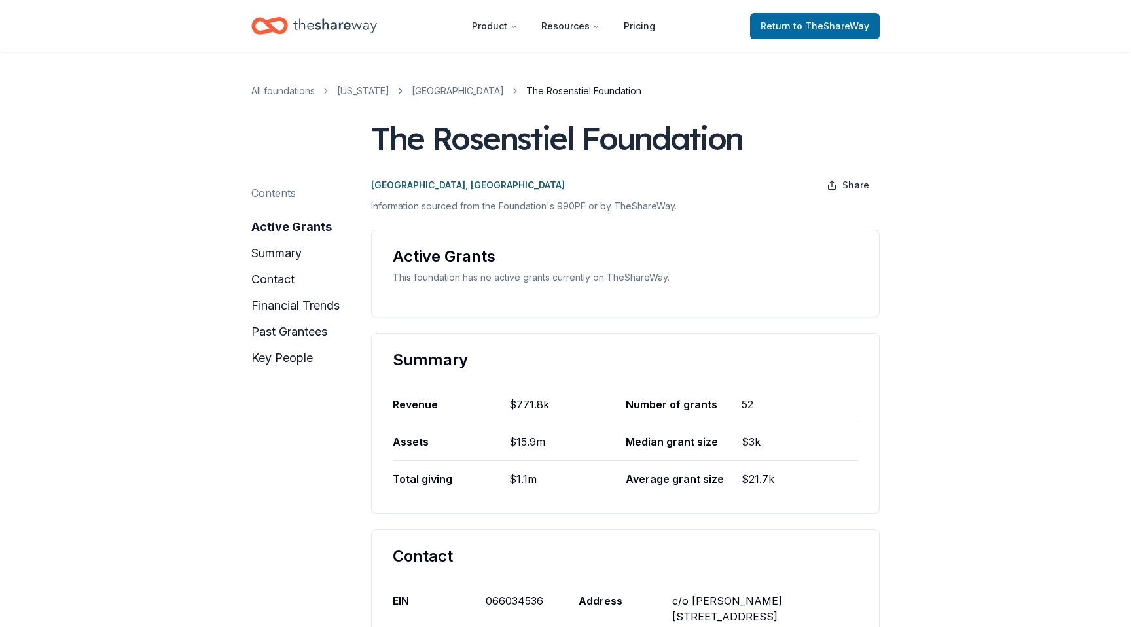
click at [284, 258] on button "summary" at bounding box center [276, 253] width 50 height 21
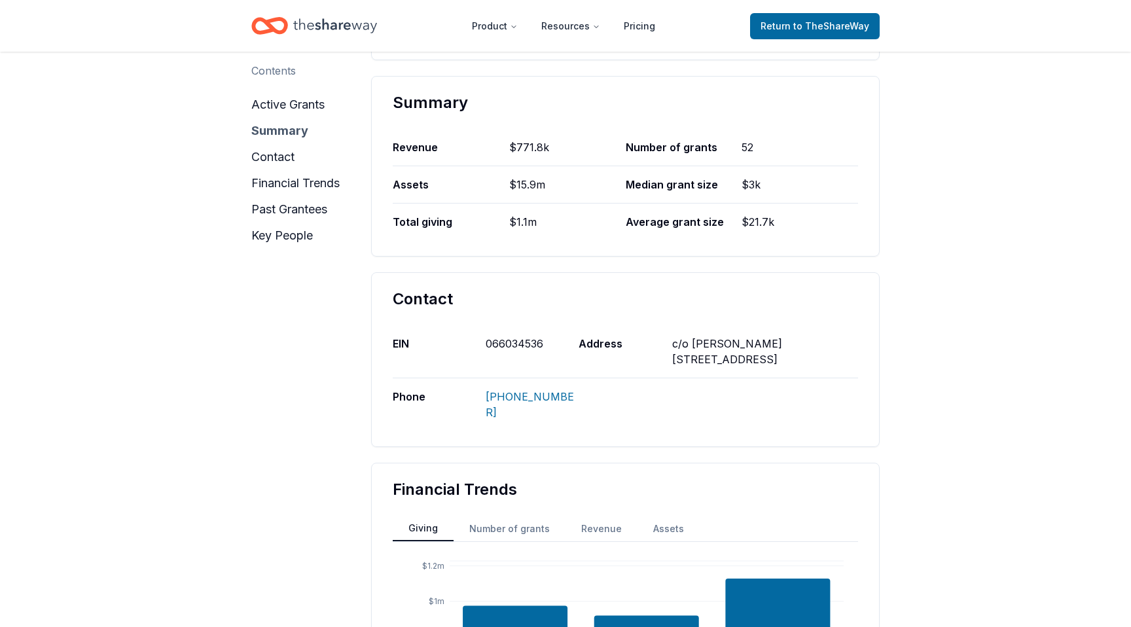
scroll to position [268, 0]
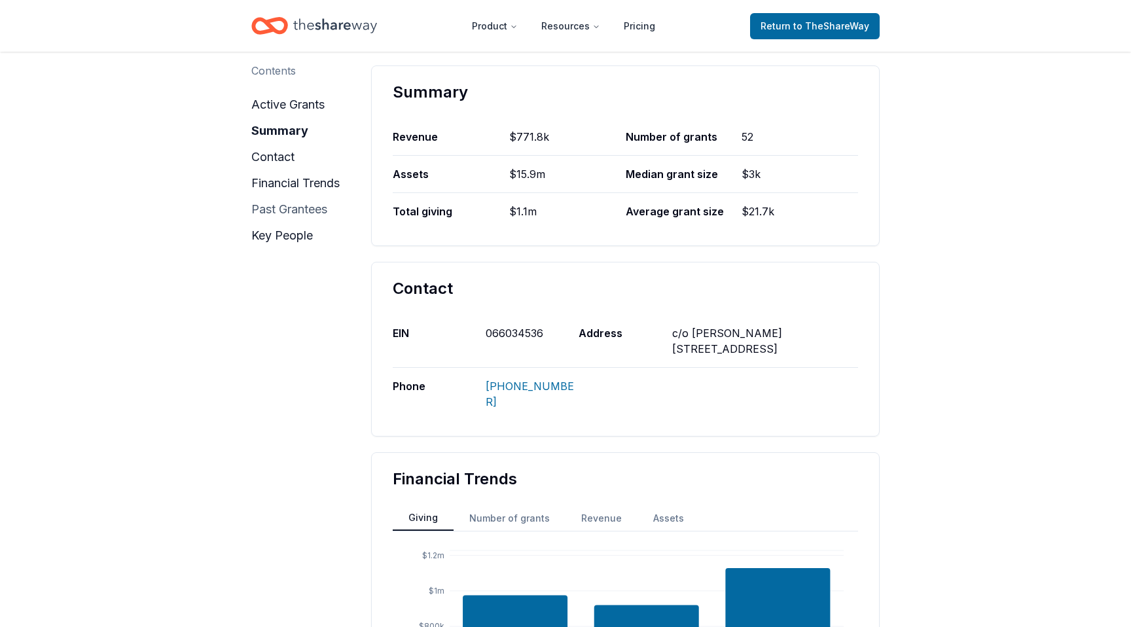
click at [283, 207] on button "past grantees" at bounding box center [289, 209] width 76 height 21
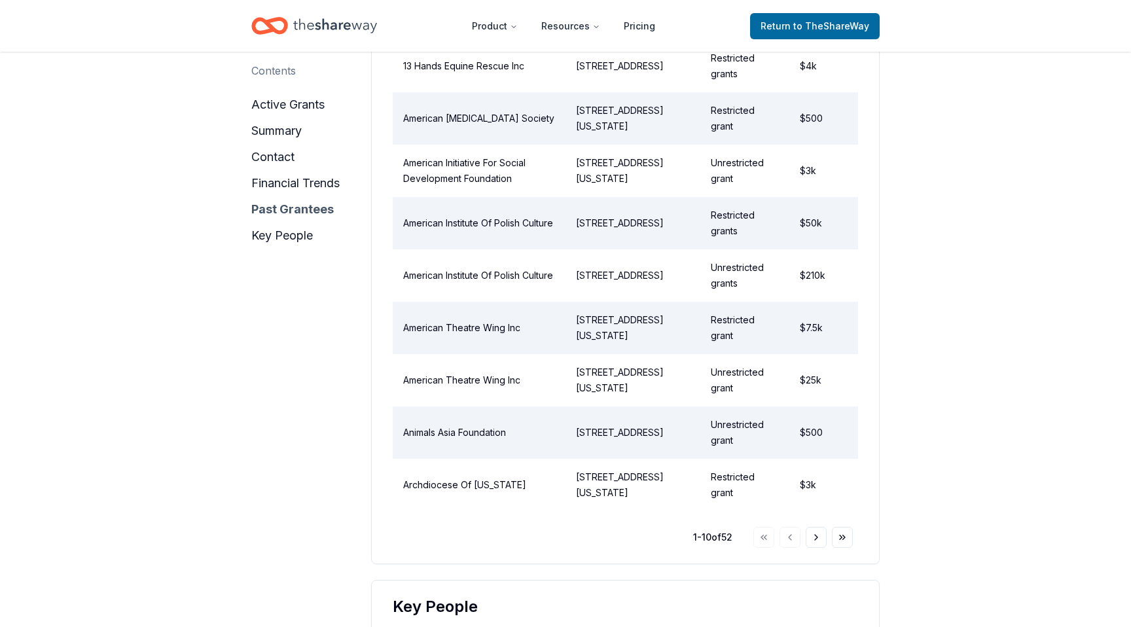
scroll to position [1572, 0]
